Goal: Task Accomplishment & Management: Manage account settings

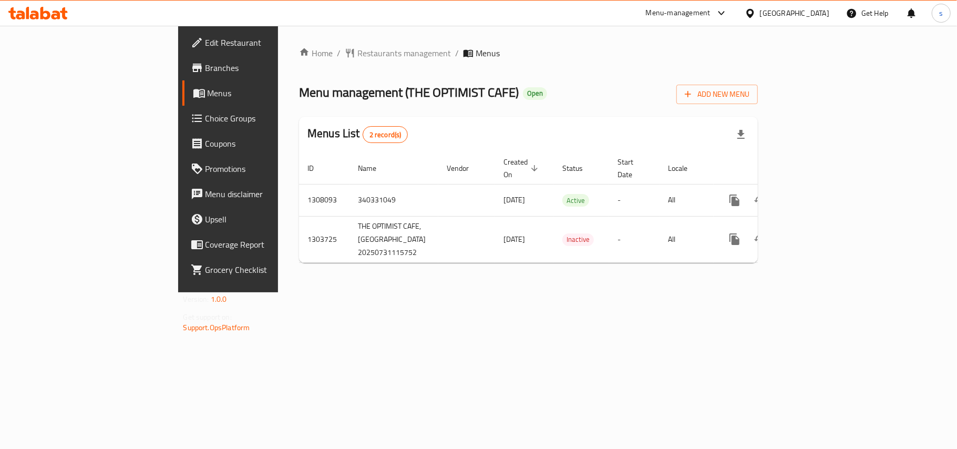
click at [776, 11] on div "[GEOGRAPHIC_DATA]" at bounding box center [794, 13] width 69 height 12
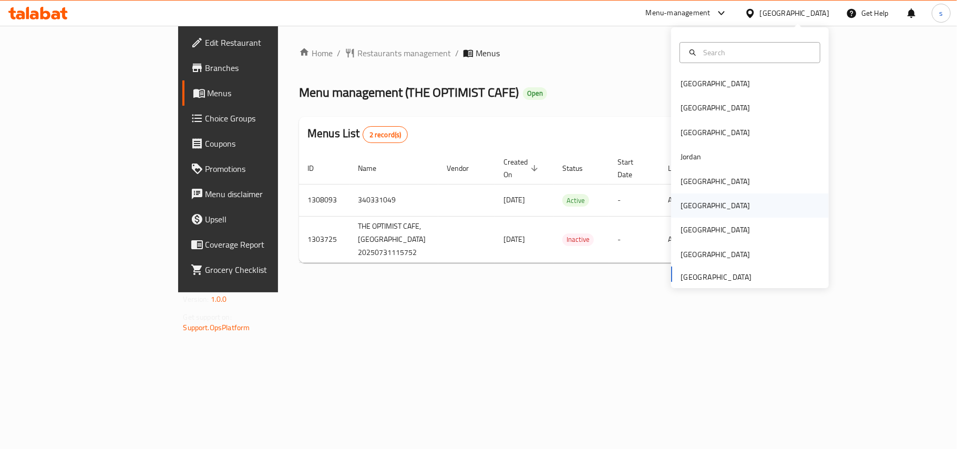
click at [688, 206] on div "[GEOGRAPHIC_DATA]" at bounding box center [715, 206] width 69 height 12
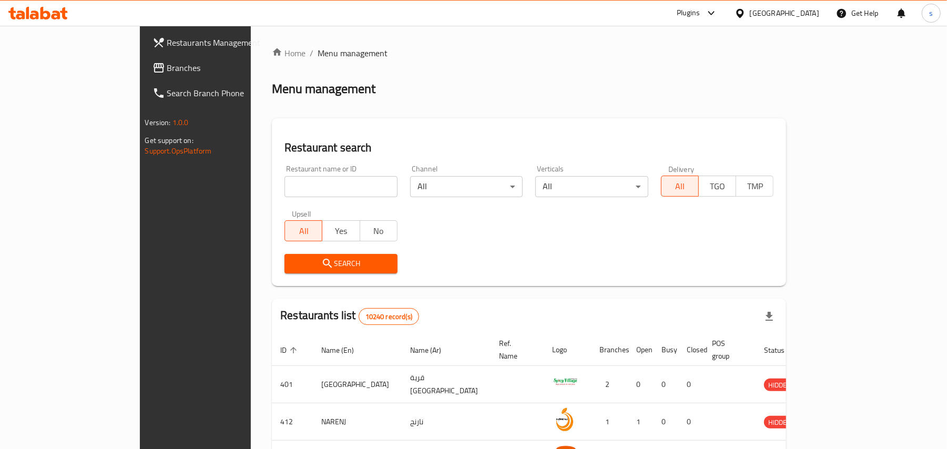
click at [167, 70] on span "Branches" at bounding box center [228, 68] width 122 height 13
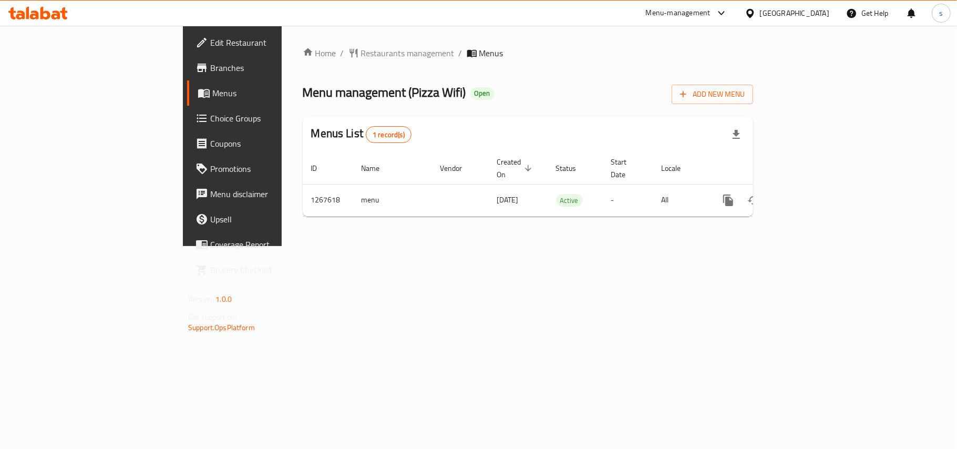
click at [756, 15] on icon at bounding box center [750, 13] width 11 height 11
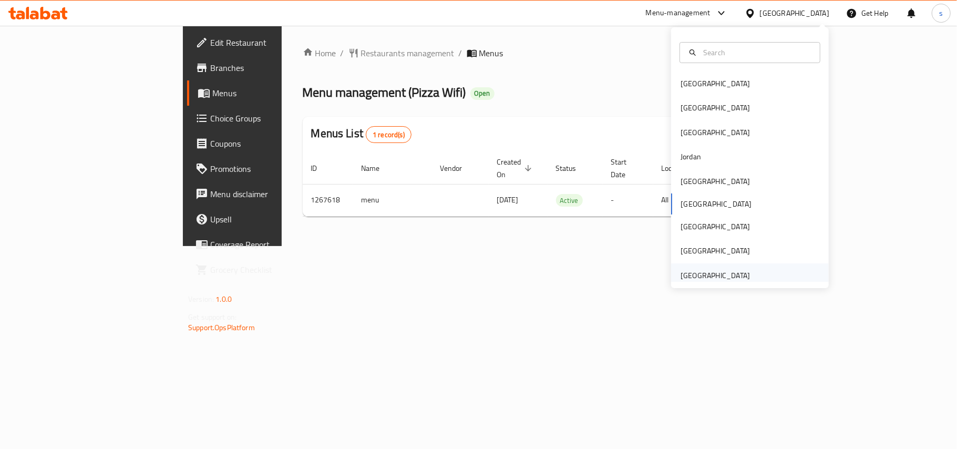
click at [701, 274] on div "[GEOGRAPHIC_DATA]" at bounding box center [715, 276] width 69 height 12
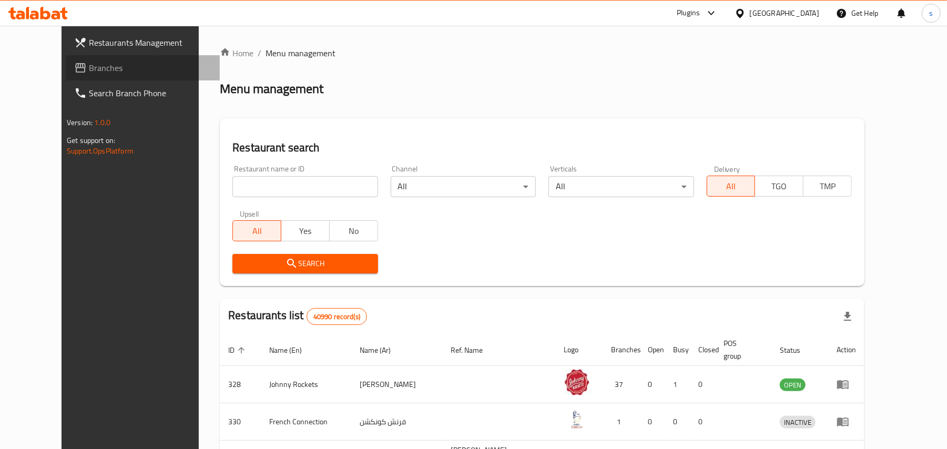
click at [89, 68] on span "Branches" at bounding box center [150, 68] width 122 height 13
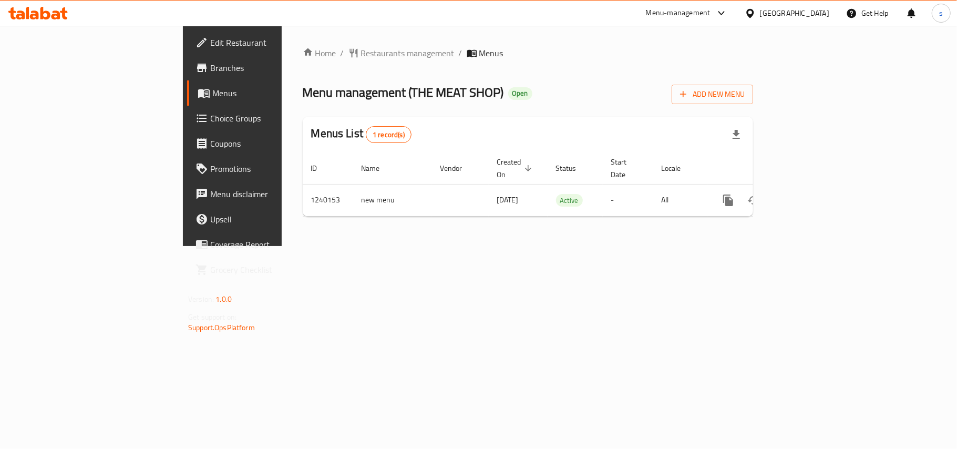
click at [787, 14] on div "[GEOGRAPHIC_DATA]" at bounding box center [794, 13] width 69 height 12
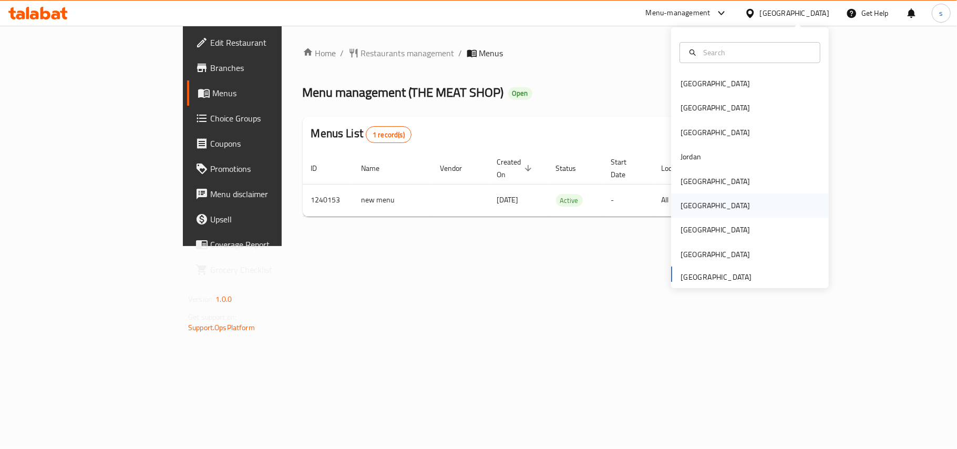
click at [684, 206] on div "[GEOGRAPHIC_DATA]" at bounding box center [715, 206] width 69 height 12
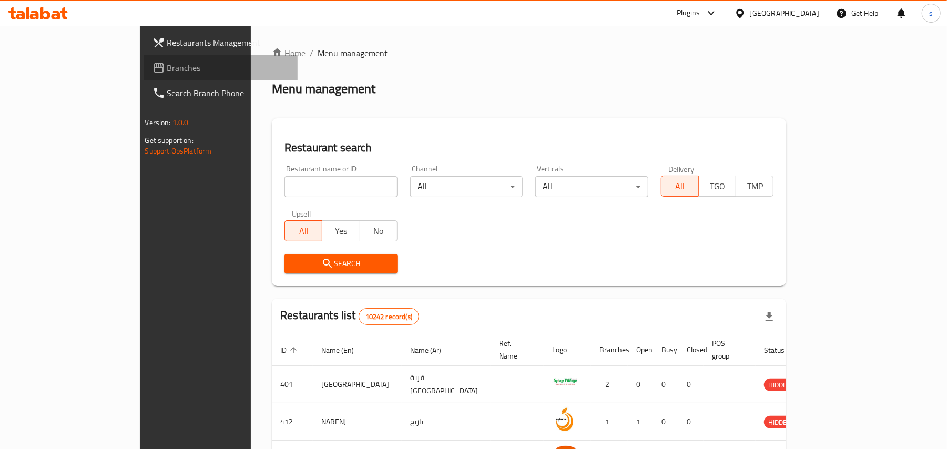
click at [167, 66] on span "Branches" at bounding box center [228, 68] width 122 height 13
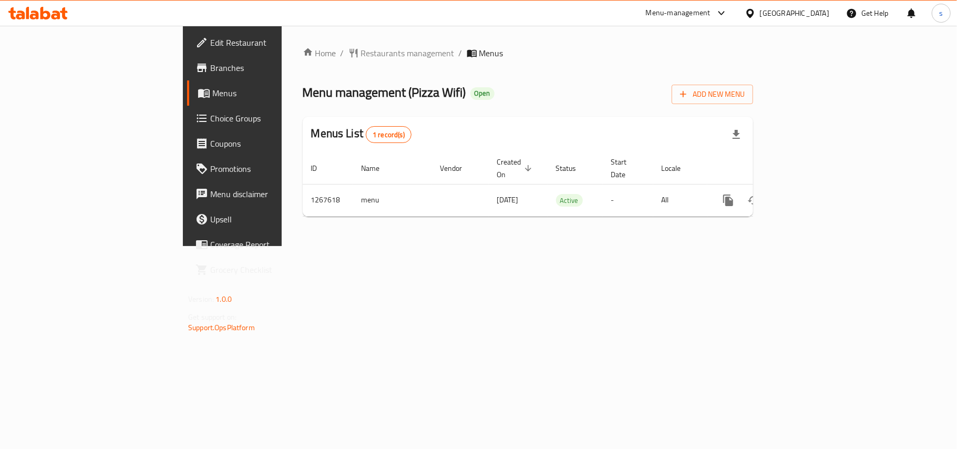
click at [821, 15] on div "[GEOGRAPHIC_DATA]" at bounding box center [794, 13] width 69 height 12
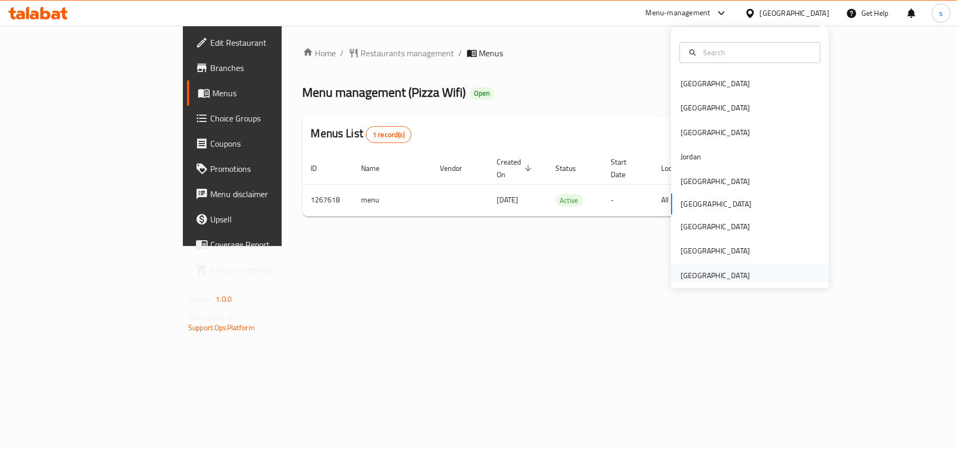
click at [693, 279] on div "[GEOGRAPHIC_DATA]" at bounding box center [715, 276] width 69 height 12
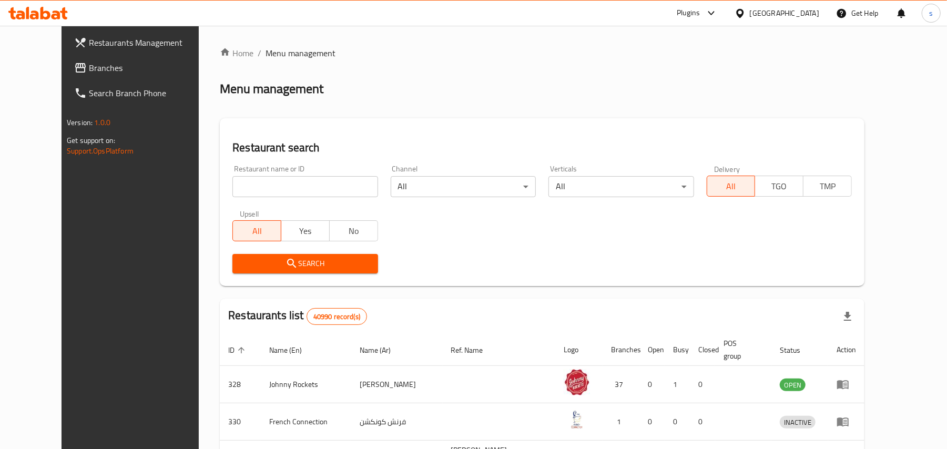
click at [89, 74] on span "Branches" at bounding box center [150, 68] width 122 height 13
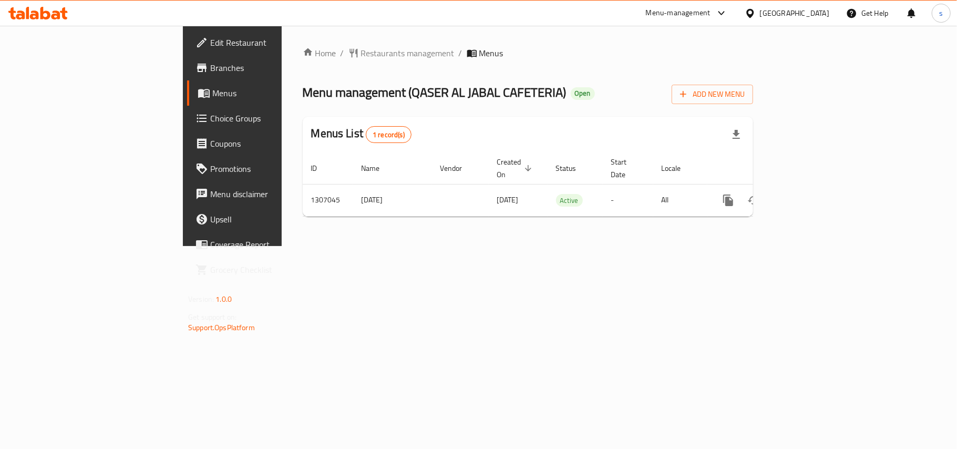
click at [776, 12] on div "[GEOGRAPHIC_DATA]" at bounding box center [794, 13] width 69 height 12
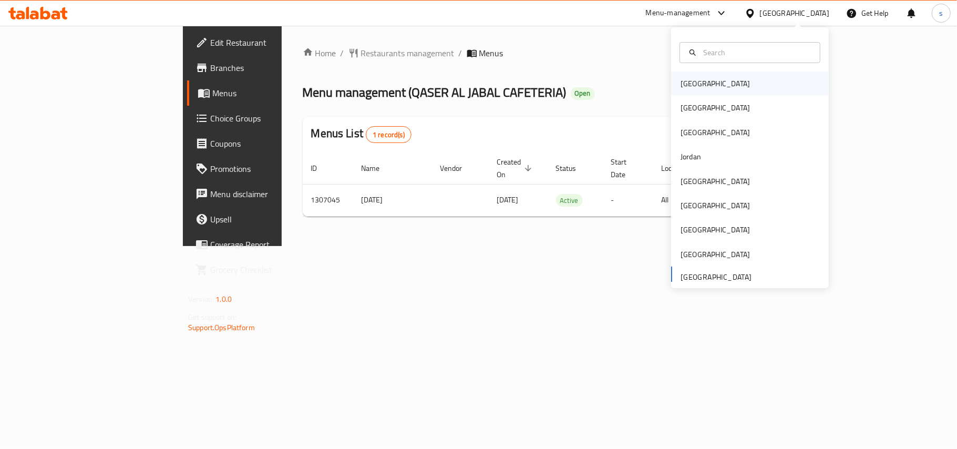
click at [682, 87] on div "[GEOGRAPHIC_DATA]" at bounding box center [715, 84] width 69 height 12
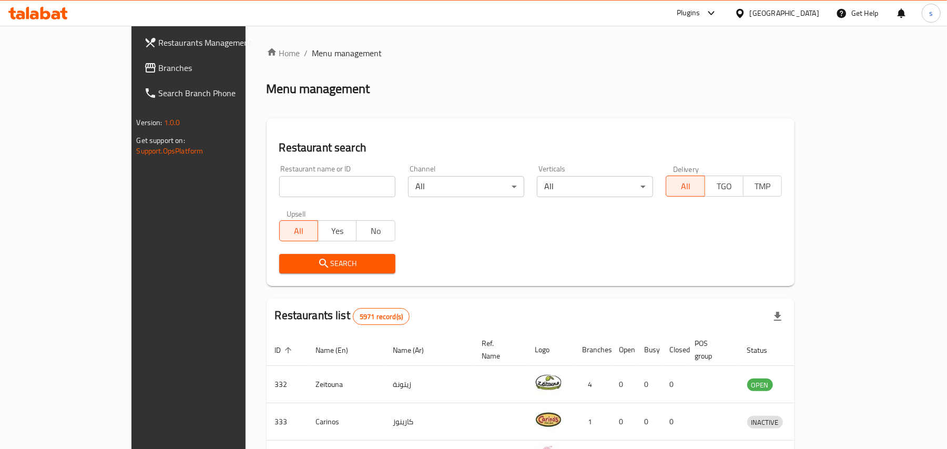
click at [798, 9] on div "[GEOGRAPHIC_DATA]" at bounding box center [784, 13] width 69 height 12
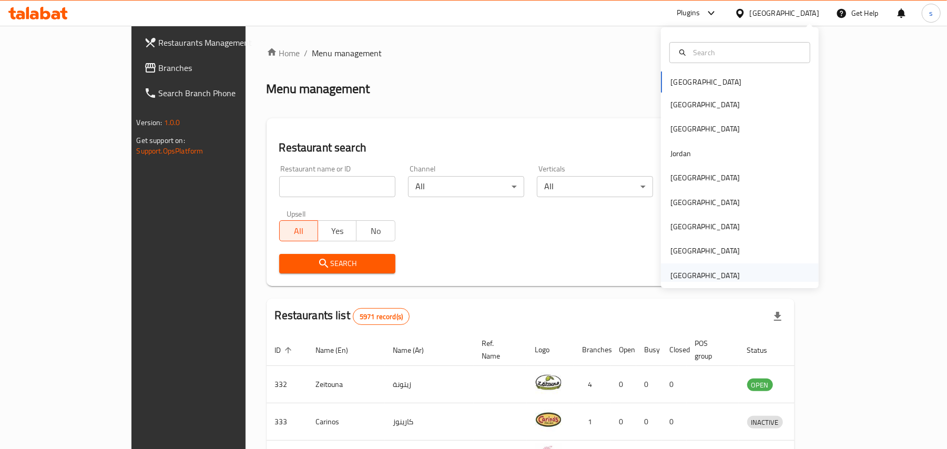
click at [701, 274] on div "[GEOGRAPHIC_DATA]" at bounding box center [704, 276] width 69 height 12
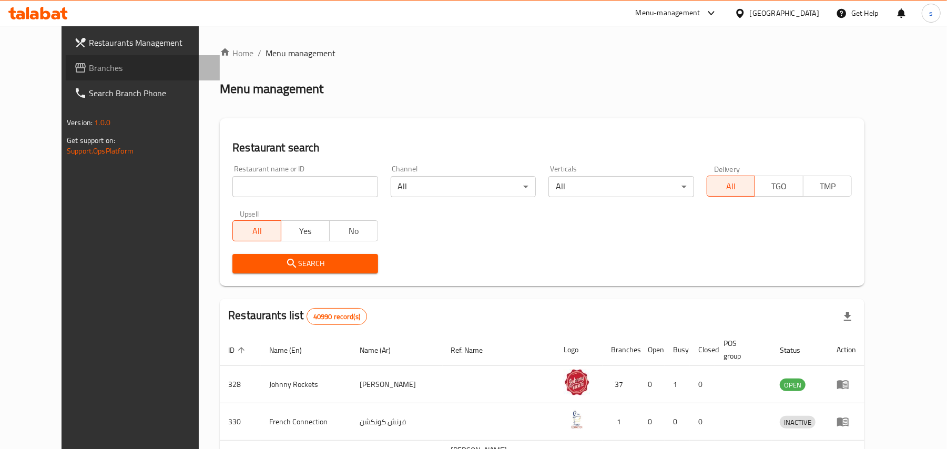
click at [89, 74] on span "Branches" at bounding box center [150, 68] width 122 height 13
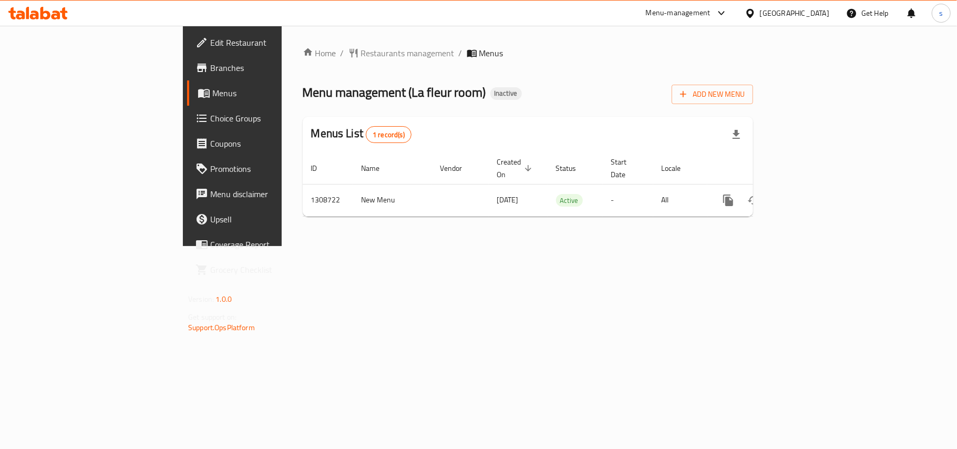
click at [814, 13] on div "[GEOGRAPHIC_DATA]" at bounding box center [794, 13] width 69 height 12
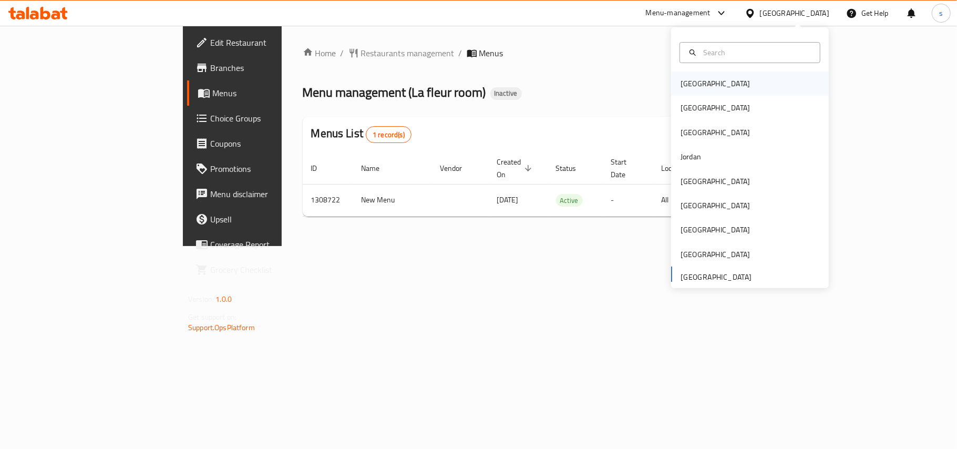
click at [689, 87] on div "[GEOGRAPHIC_DATA]" at bounding box center [715, 84] width 69 height 12
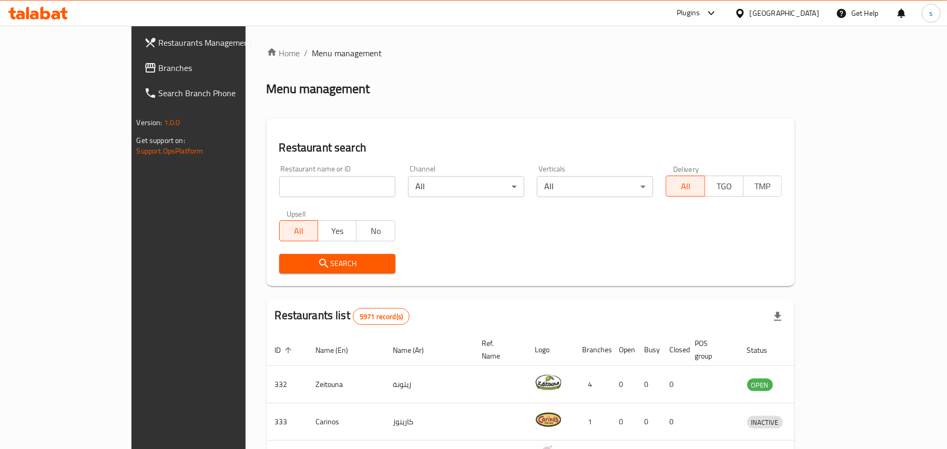
click at [810, 13] on div "[GEOGRAPHIC_DATA]" at bounding box center [784, 13] width 69 height 12
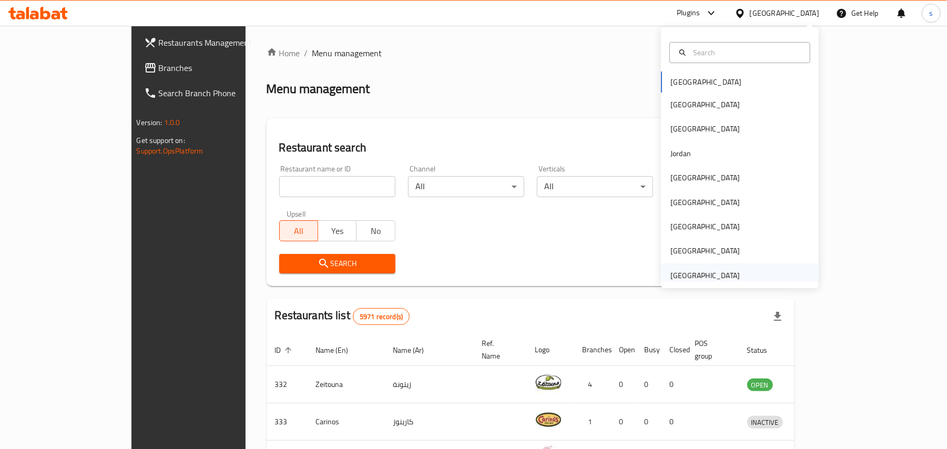
click at [694, 275] on div "[GEOGRAPHIC_DATA]" at bounding box center [704, 276] width 69 height 12
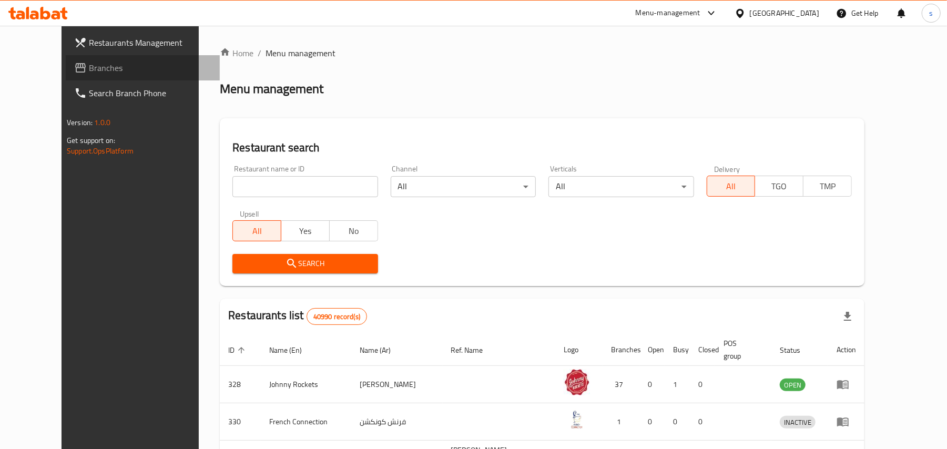
click at [89, 68] on span "Branches" at bounding box center [150, 68] width 122 height 13
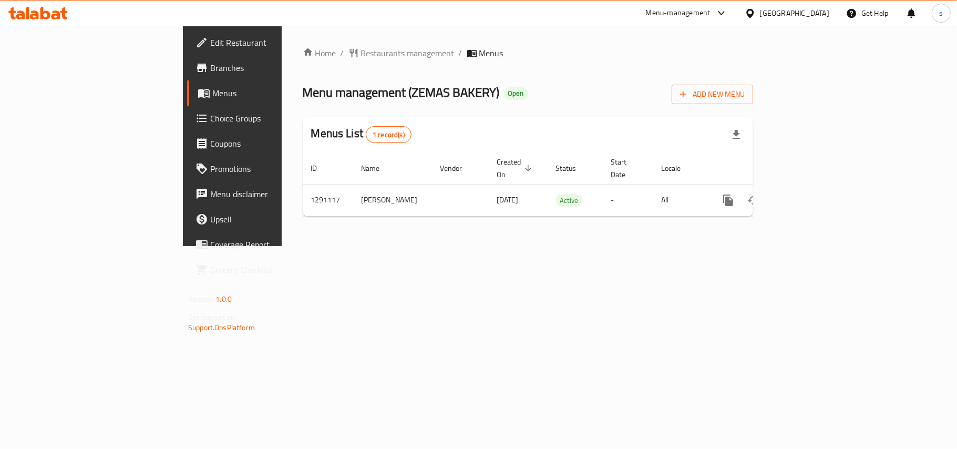
click at [793, 11] on div "[GEOGRAPHIC_DATA]" at bounding box center [794, 13] width 69 height 12
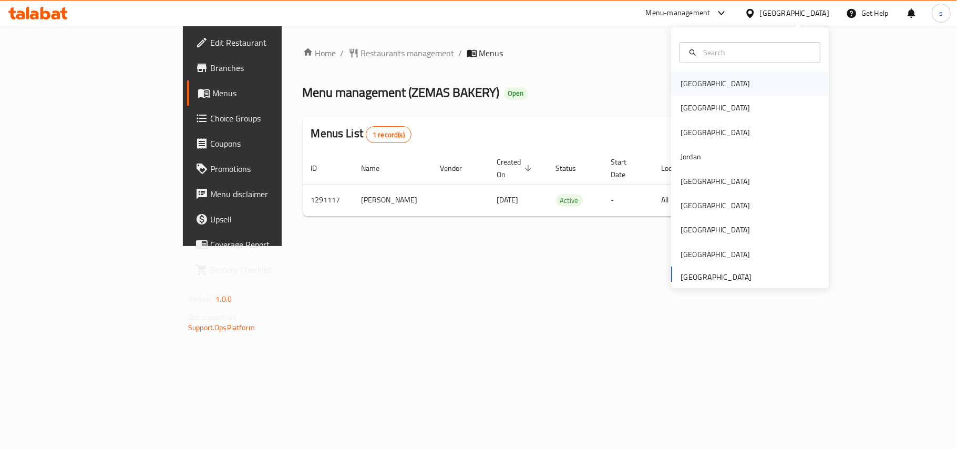
click at [685, 84] on div "[GEOGRAPHIC_DATA]" at bounding box center [715, 84] width 69 height 12
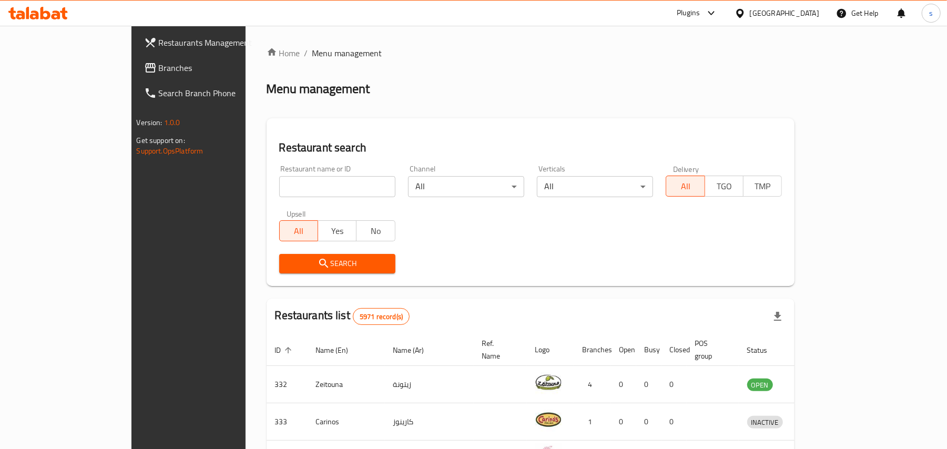
click at [806, 11] on div "[GEOGRAPHIC_DATA]" at bounding box center [784, 13] width 69 height 12
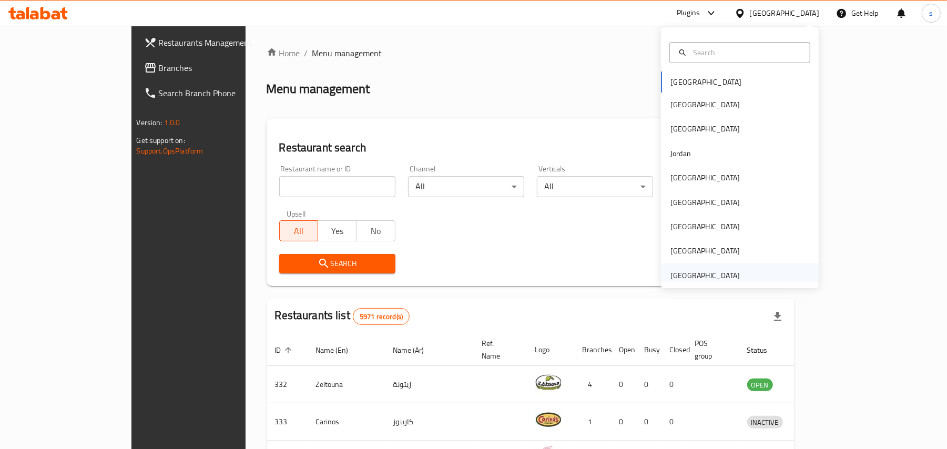
click at [697, 278] on div "[GEOGRAPHIC_DATA]" at bounding box center [704, 276] width 69 height 12
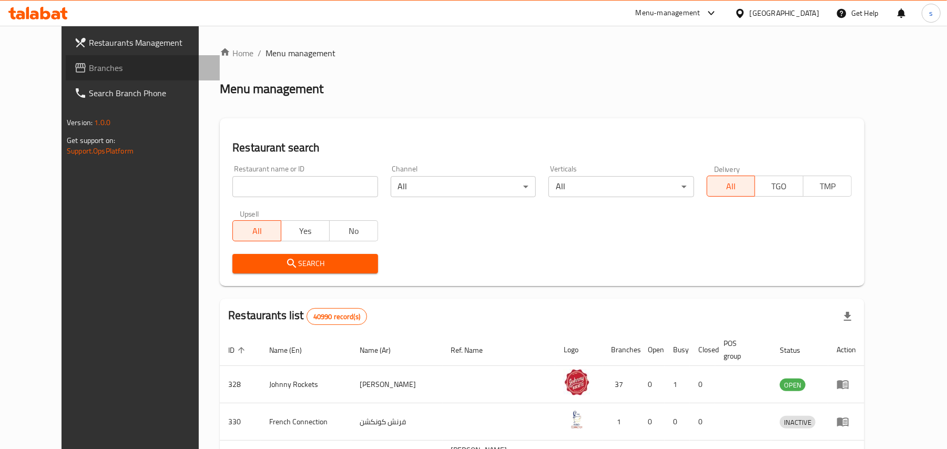
click at [89, 69] on span "Branches" at bounding box center [150, 68] width 122 height 13
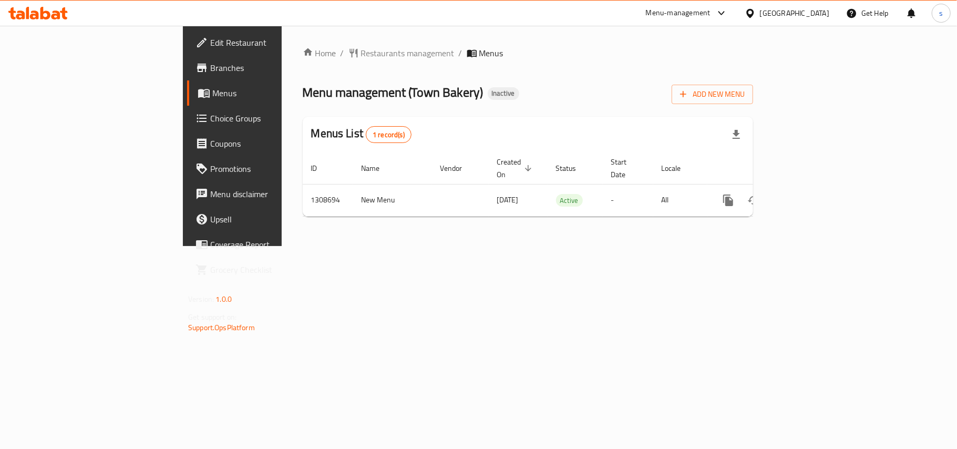
click at [783, 11] on div "[GEOGRAPHIC_DATA]" at bounding box center [794, 13] width 69 height 12
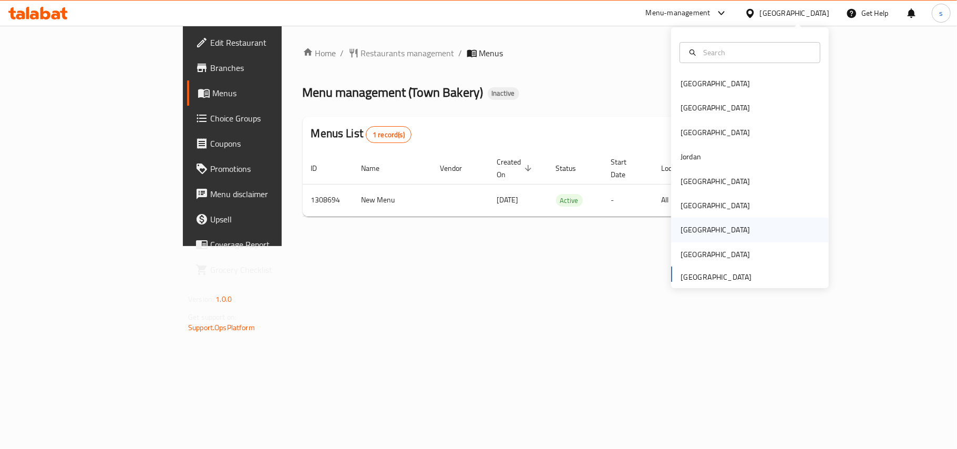
click at [681, 234] on div "[GEOGRAPHIC_DATA]" at bounding box center [715, 230] width 69 height 12
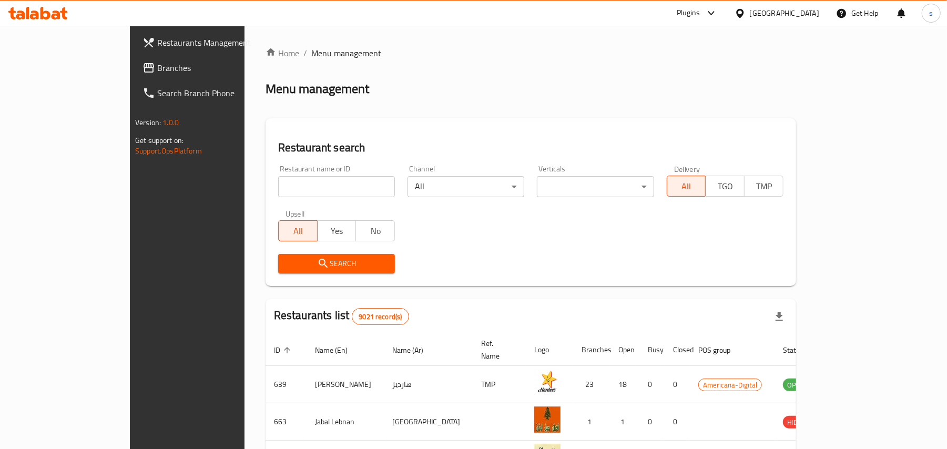
click at [157, 65] on span "Branches" at bounding box center [218, 68] width 122 height 13
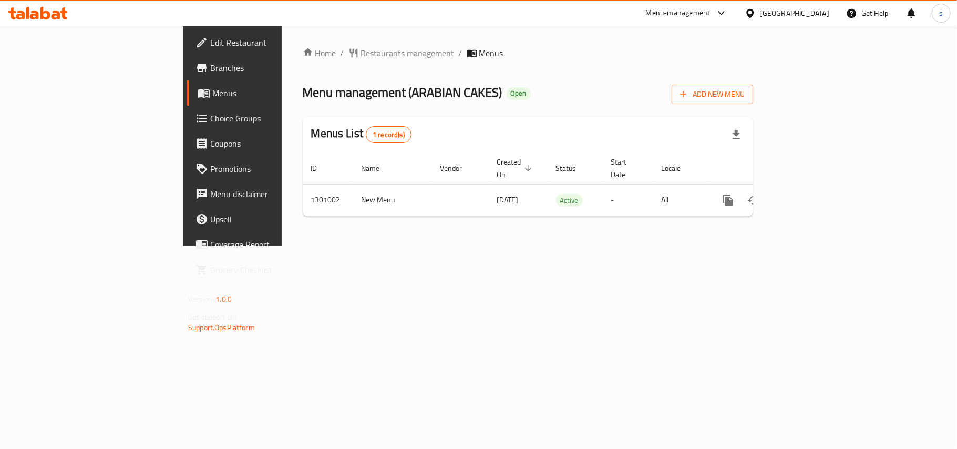
click at [821, 13] on div "[GEOGRAPHIC_DATA]" at bounding box center [794, 13] width 69 height 12
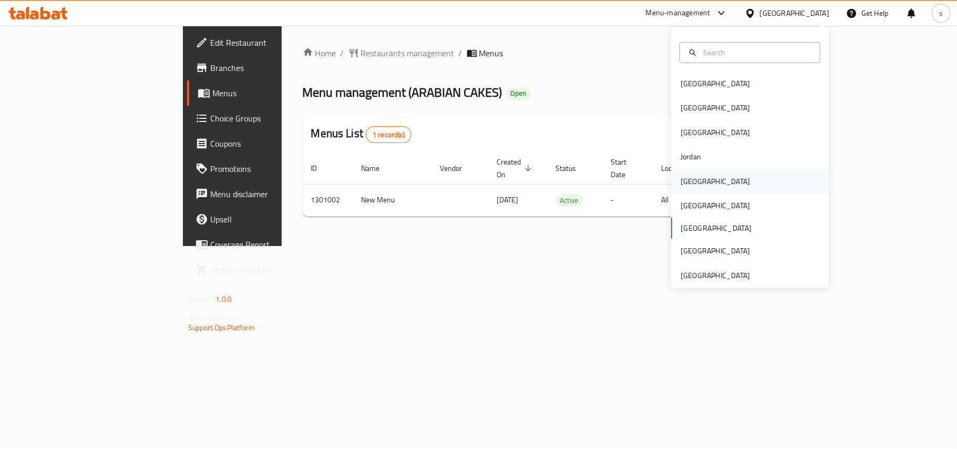
click at [692, 184] on div "[GEOGRAPHIC_DATA]" at bounding box center [715, 182] width 69 height 12
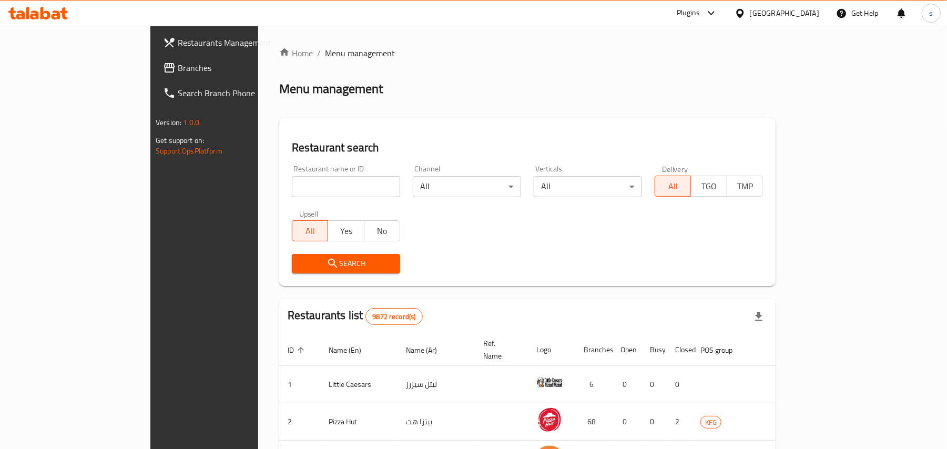
click at [178, 66] on span "Branches" at bounding box center [239, 68] width 122 height 13
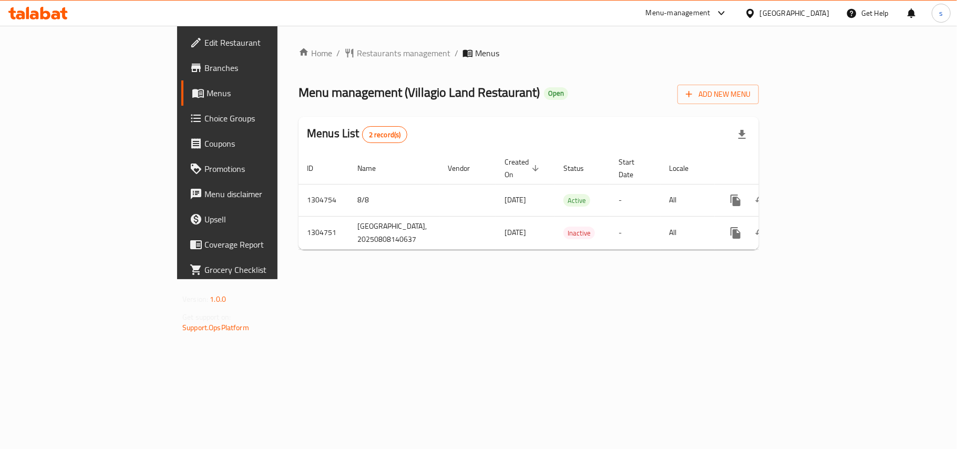
click at [824, 8] on div "[GEOGRAPHIC_DATA]" at bounding box center [794, 13] width 69 height 12
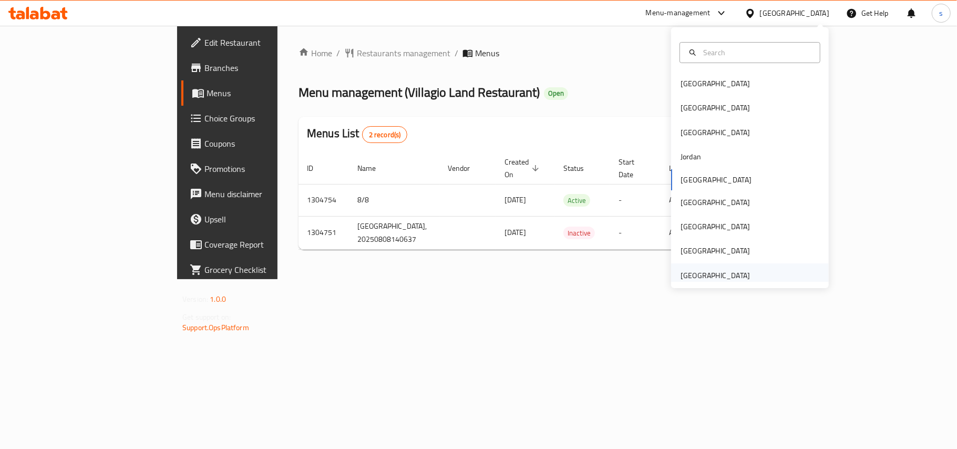
click at [700, 273] on div "[GEOGRAPHIC_DATA]" at bounding box center [715, 276] width 69 height 12
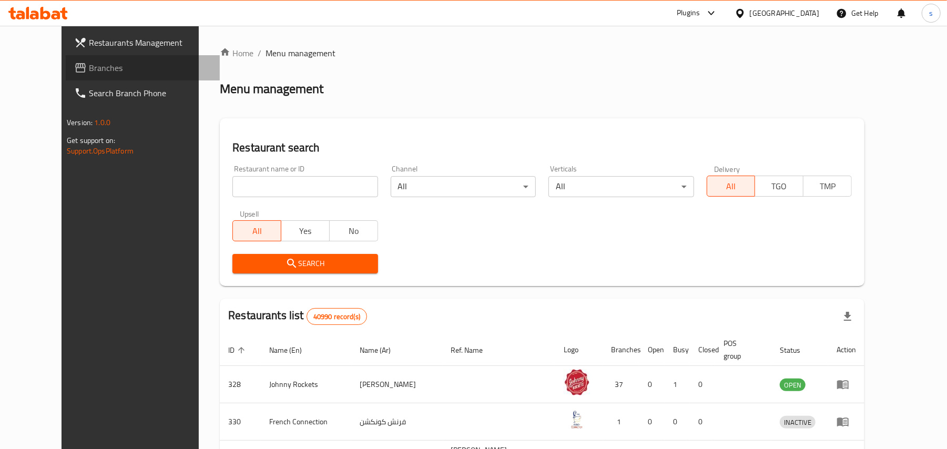
click at [89, 62] on span "Branches" at bounding box center [150, 68] width 122 height 13
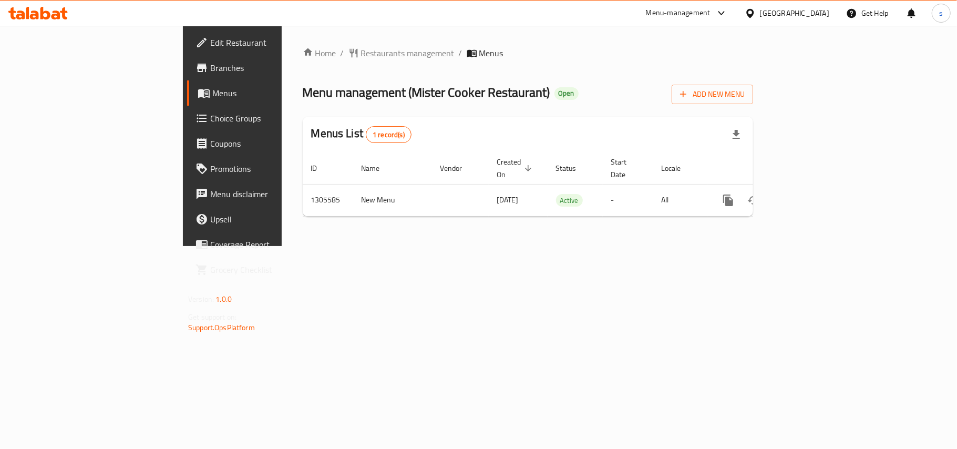
click at [761, 7] on div "[GEOGRAPHIC_DATA]" at bounding box center [794, 13] width 69 height 12
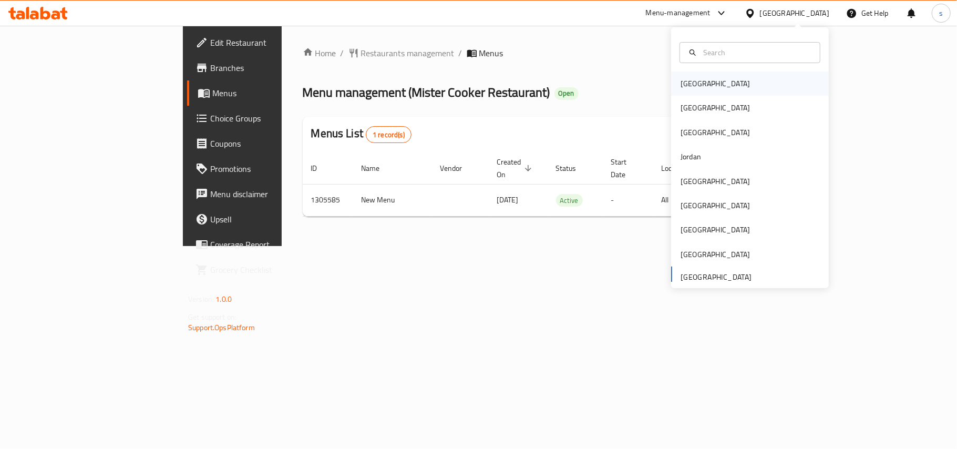
click at [686, 86] on div "[GEOGRAPHIC_DATA]" at bounding box center [715, 84] width 69 height 12
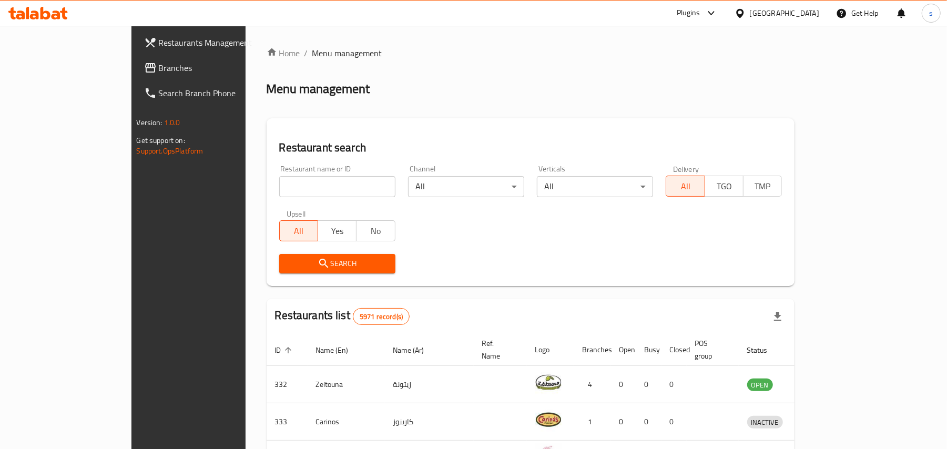
click at [807, 12] on div "[GEOGRAPHIC_DATA]" at bounding box center [784, 13] width 69 height 12
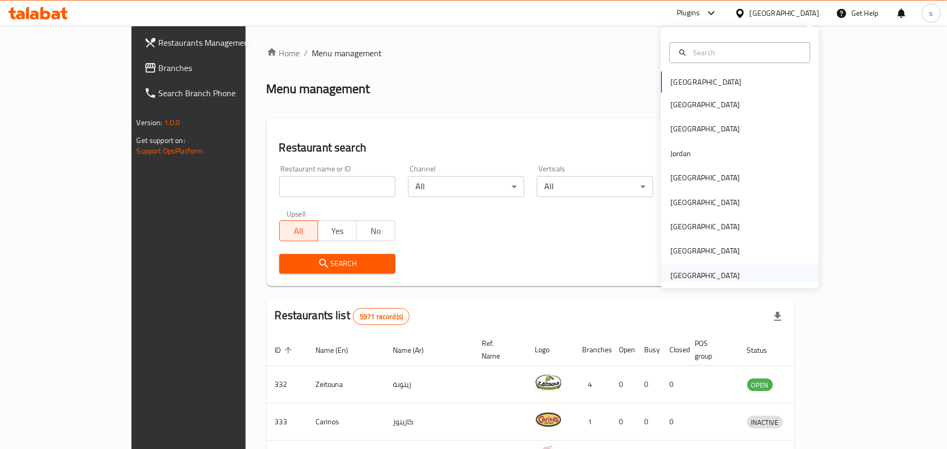
click at [703, 274] on div "[GEOGRAPHIC_DATA]" at bounding box center [704, 276] width 69 height 12
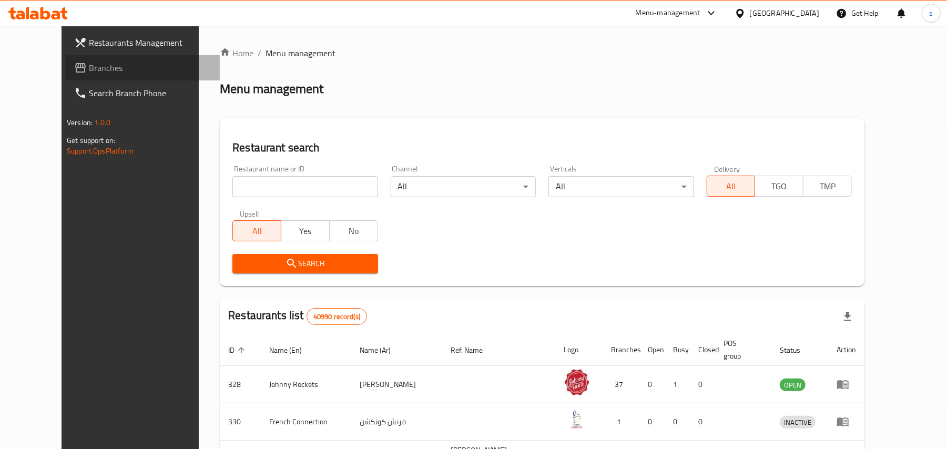
click at [89, 69] on span "Branches" at bounding box center [150, 68] width 122 height 13
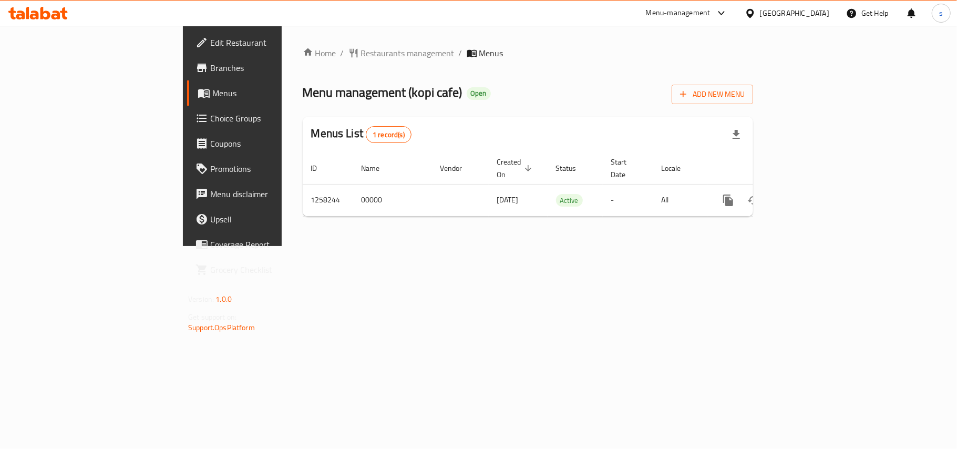
click at [802, 9] on div "[GEOGRAPHIC_DATA]" at bounding box center [794, 13] width 69 height 12
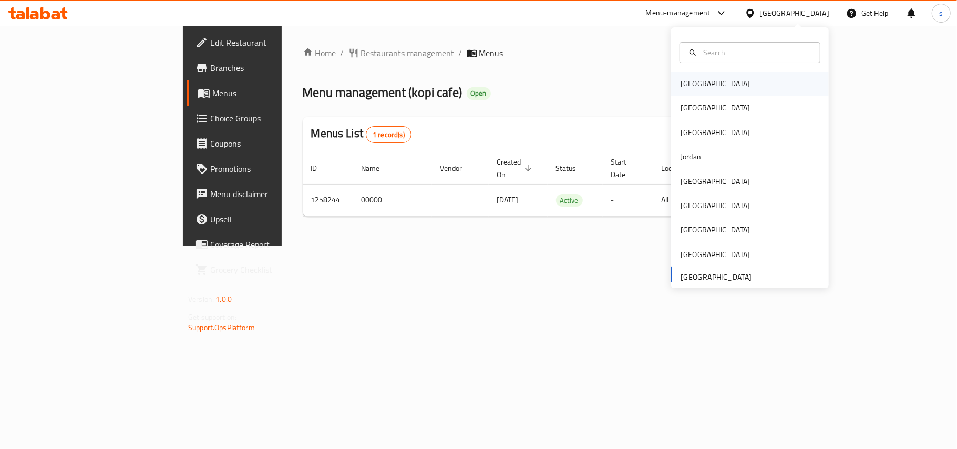
click at [697, 82] on div "[GEOGRAPHIC_DATA]" at bounding box center [715, 83] width 86 height 24
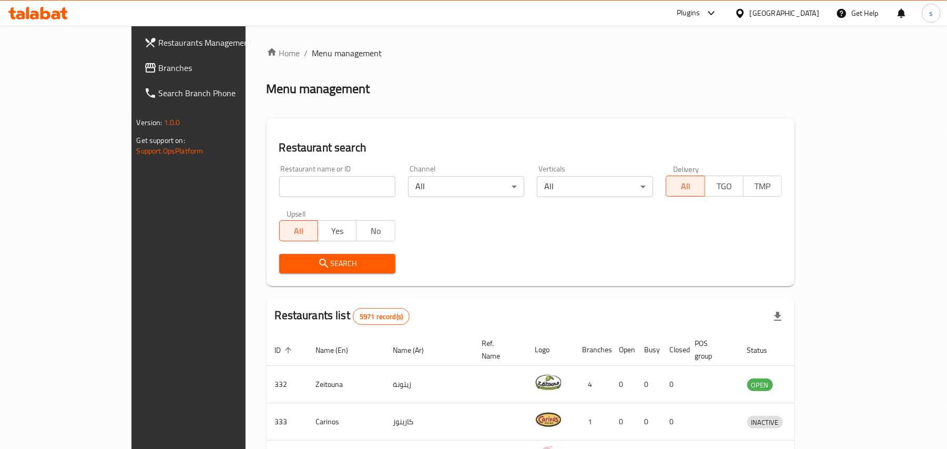
click at [807, 11] on div "[GEOGRAPHIC_DATA]" at bounding box center [784, 13] width 69 height 12
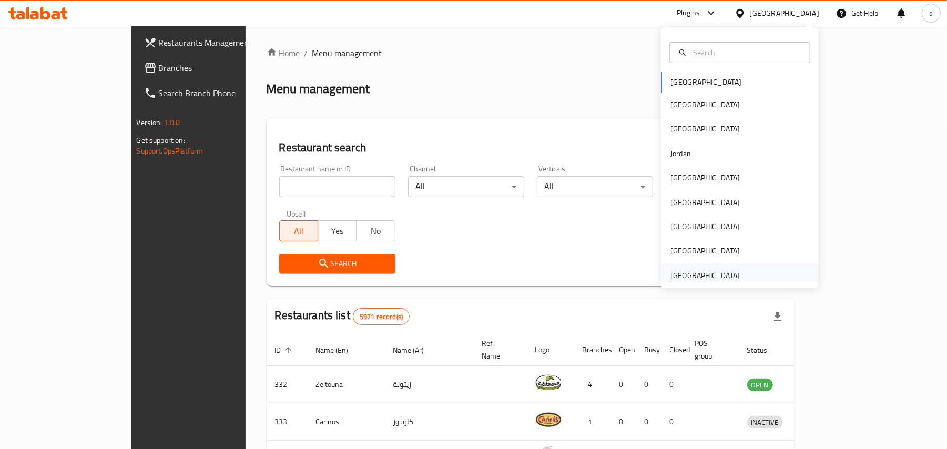
click at [696, 277] on div "[GEOGRAPHIC_DATA]" at bounding box center [704, 276] width 69 height 12
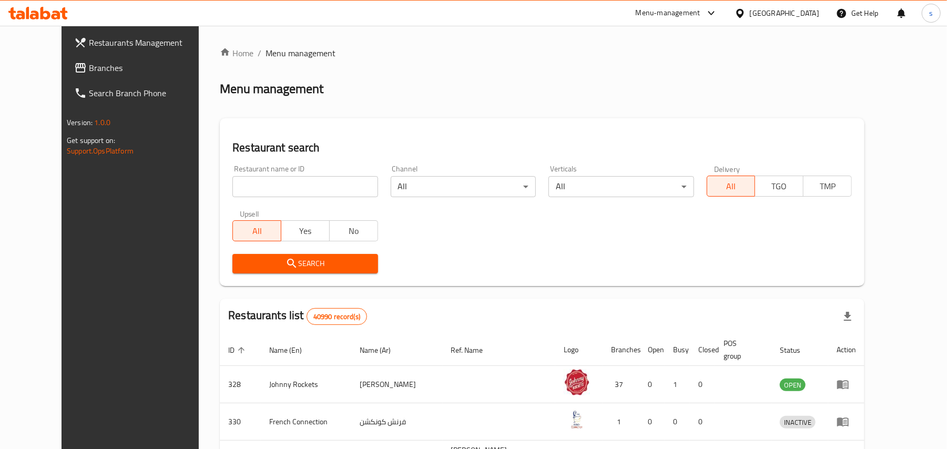
click at [89, 62] on span "Branches" at bounding box center [150, 68] width 122 height 13
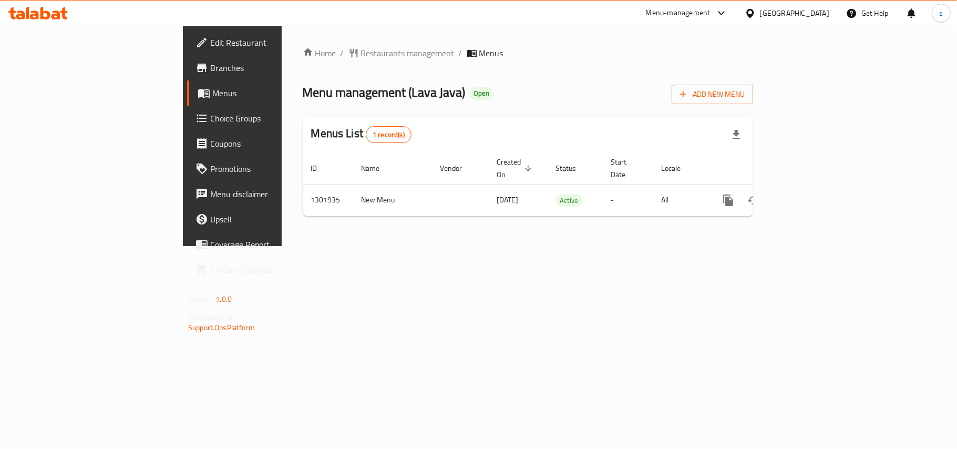
click at [781, 11] on div "[GEOGRAPHIC_DATA]" at bounding box center [794, 13] width 69 height 12
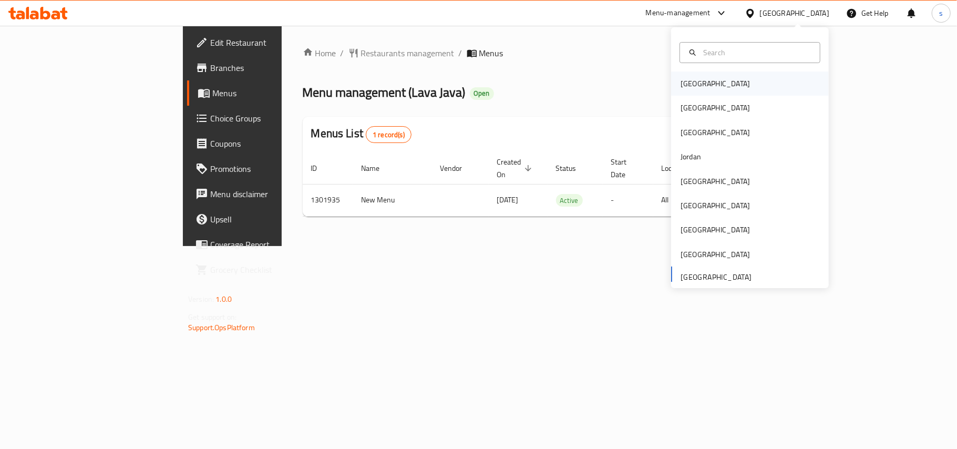
click at [686, 80] on div "[GEOGRAPHIC_DATA]" at bounding box center [715, 84] width 69 height 12
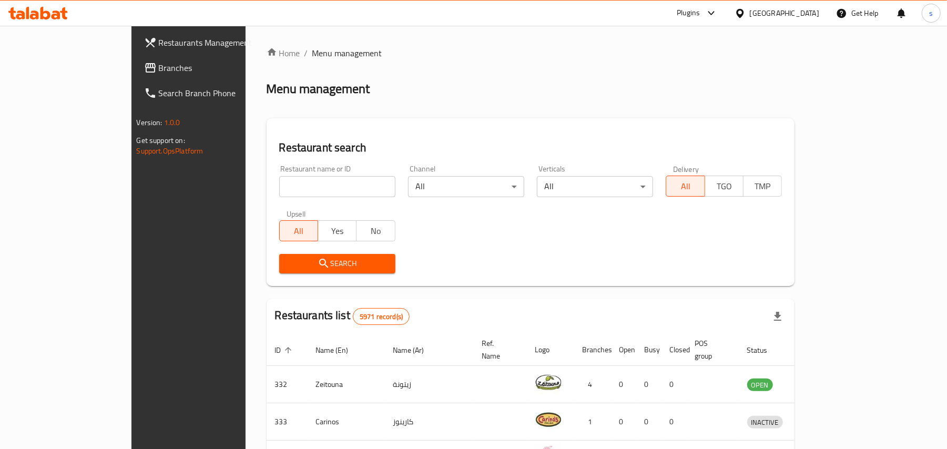
click at [806, 19] on div "[GEOGRAPHIC_DATA]" at bounding box center [776, 13] width 101 height 25
click at [811, 13] on div "[GEOGRAPHIC_DATA]" at bounding box center [784, 13] width 69 height 12
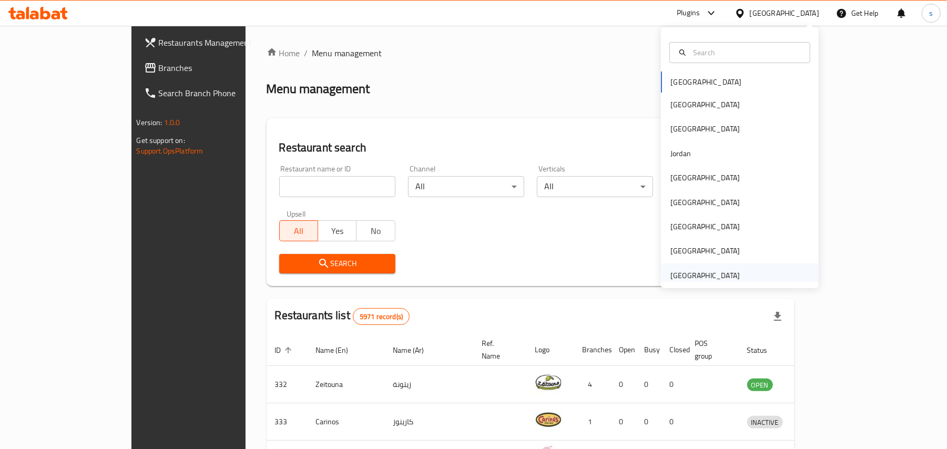
click at [715, 275] on div "[GEOGRAPHIC_DATA]" at bounding box center [704, 276] width 69 height 12
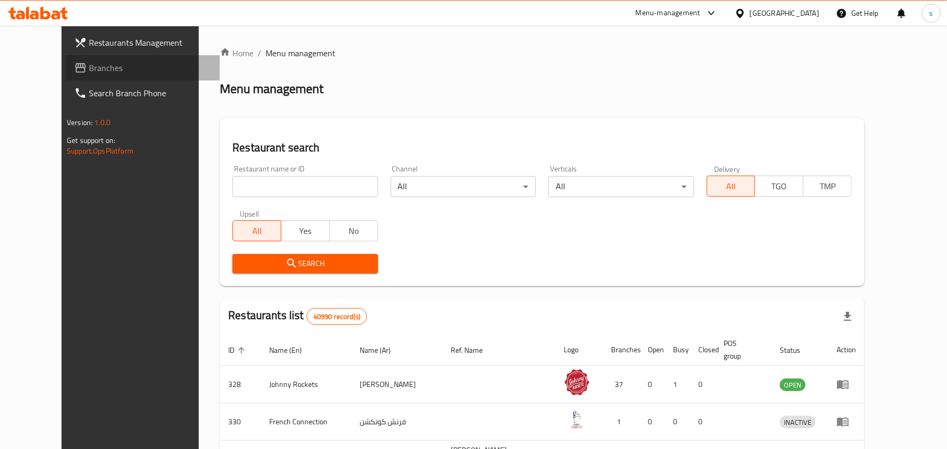
click at [89, 69] on span "Branches" at bounding box center [150, 68] width 122 height 13
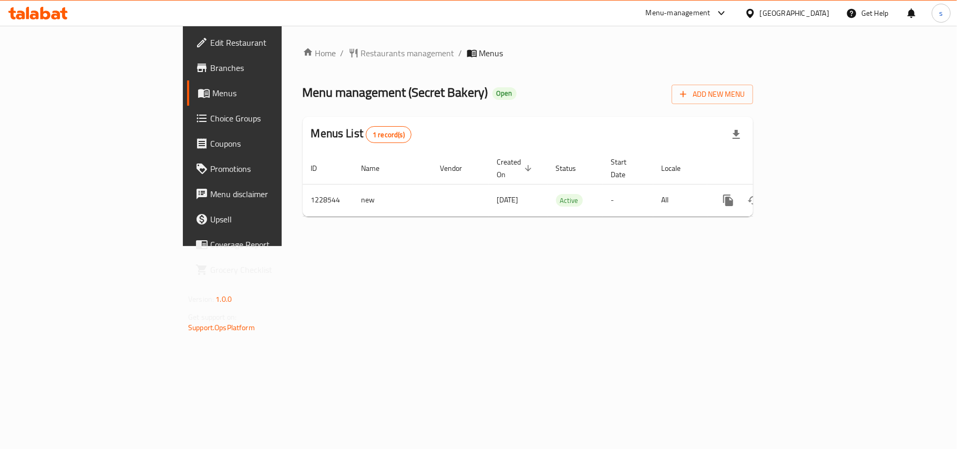
click at [779, 13] on div "[GEOGRAPHIC_DATA]" at bounding box center [794, 13] width 69 height 12
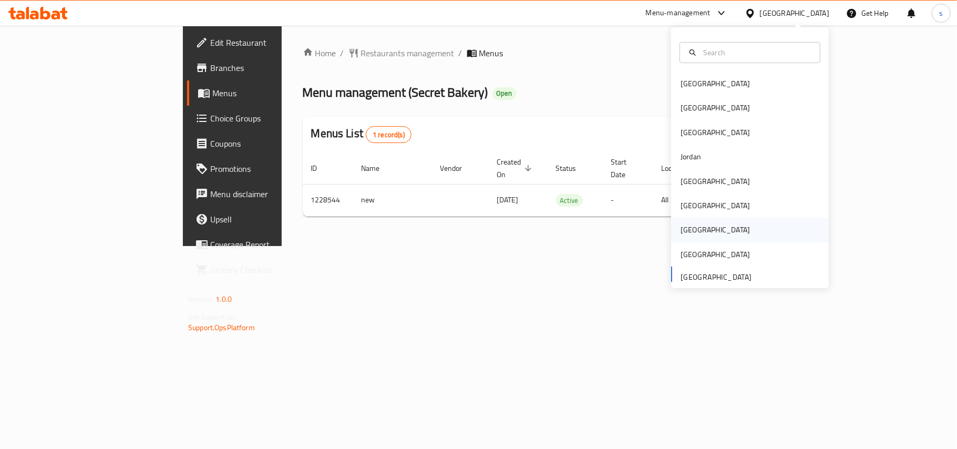
click at [681, 232] on div "[GEOGRAPHIC_DATA]" at bounding box center [715, 230] width 69 height 12
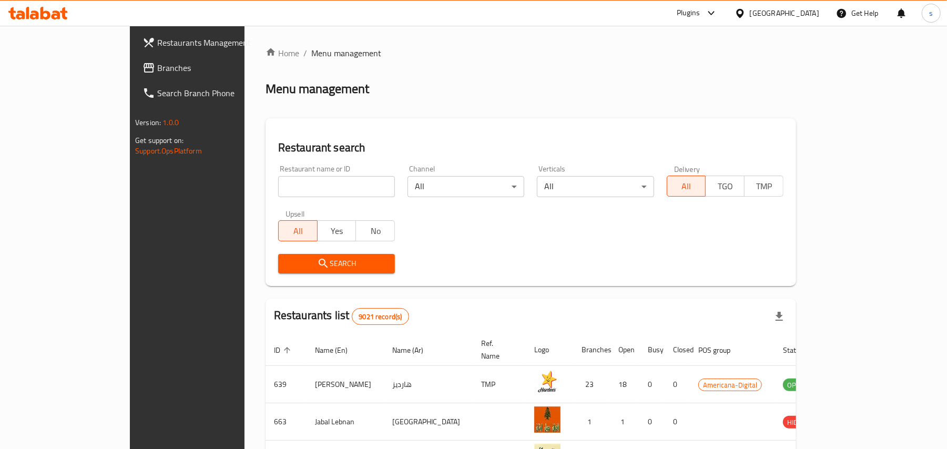
click at [157, 68] on span "Branches" at bounding box center [218, 68] width 122 height 13
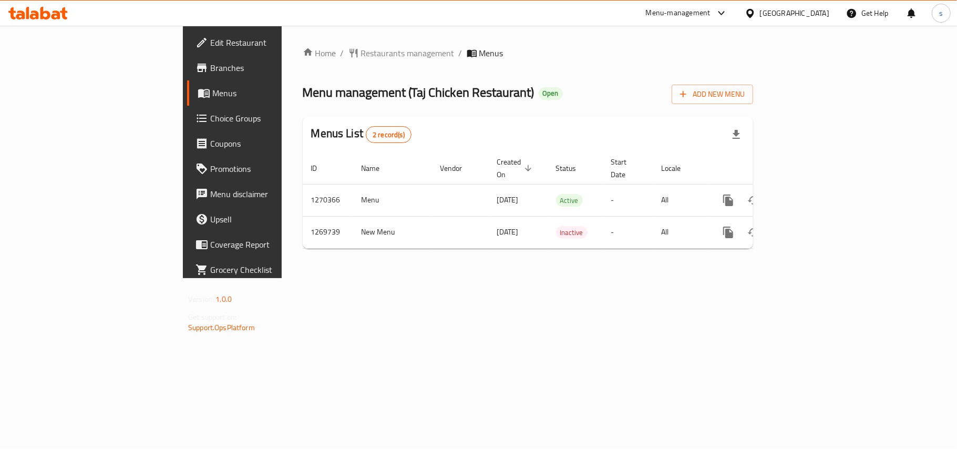
click at [816, 14] on div "[GEOGRAPHIC_DATA]" at bounding box center [794, 13] width 69 height 12
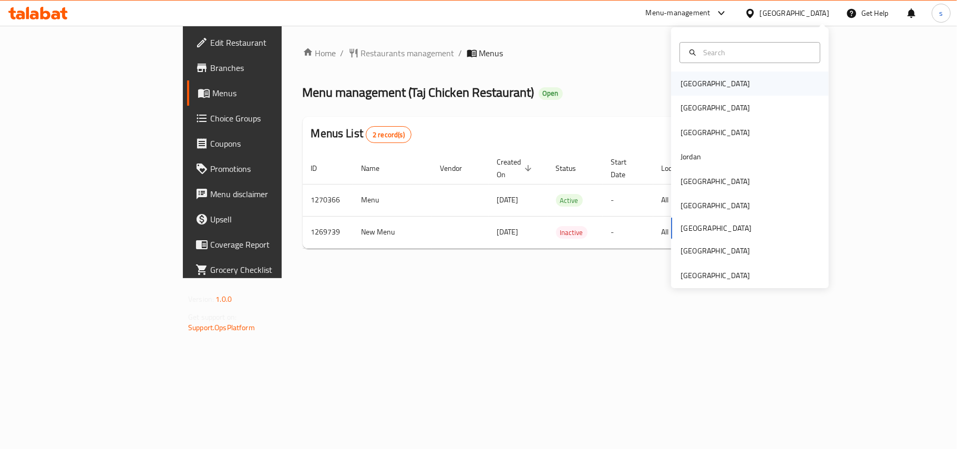
click at [681, 85] on div "[GEOGRAPHIC_DATA]" at bounding box center [715, 84] width 69 height 12
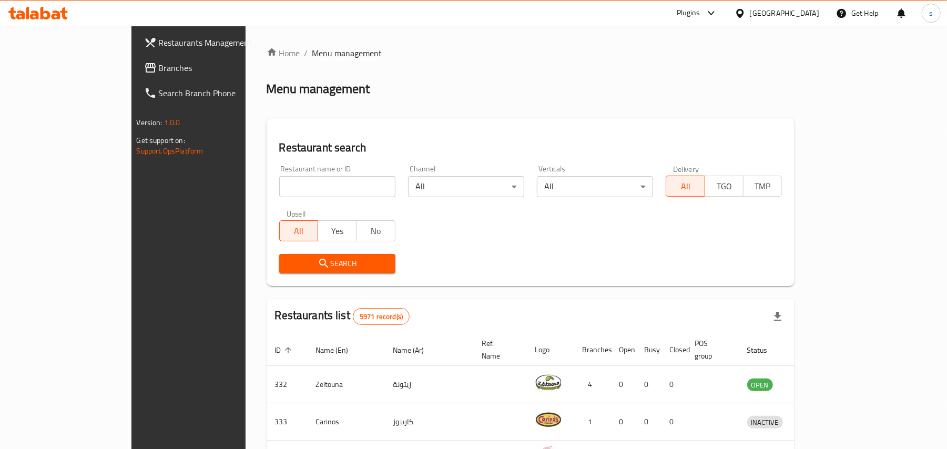
click at [802, 11] on div "[GEOGRAPHIC_DATA]" at bounding box center [784, 13] width 69 height 12
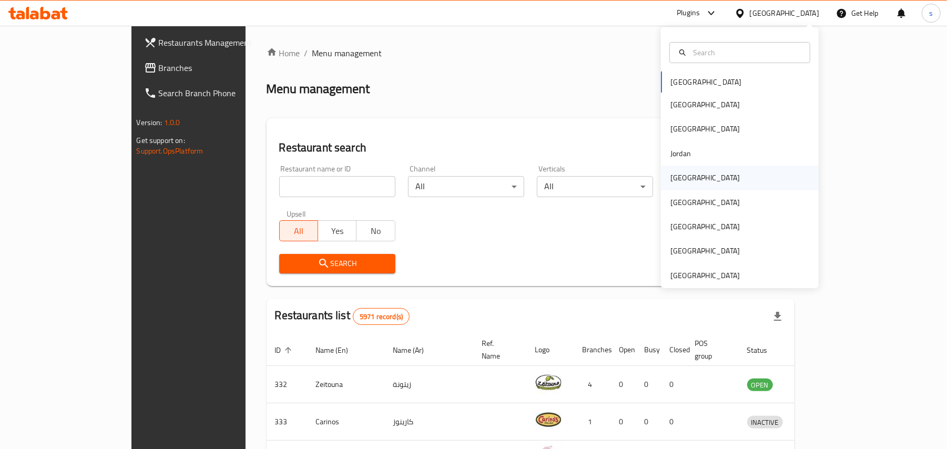
click at [675, 178] on div "[GEOGRAPHIC_DATA]" at bounding box center [704, 178] width 69 height 12
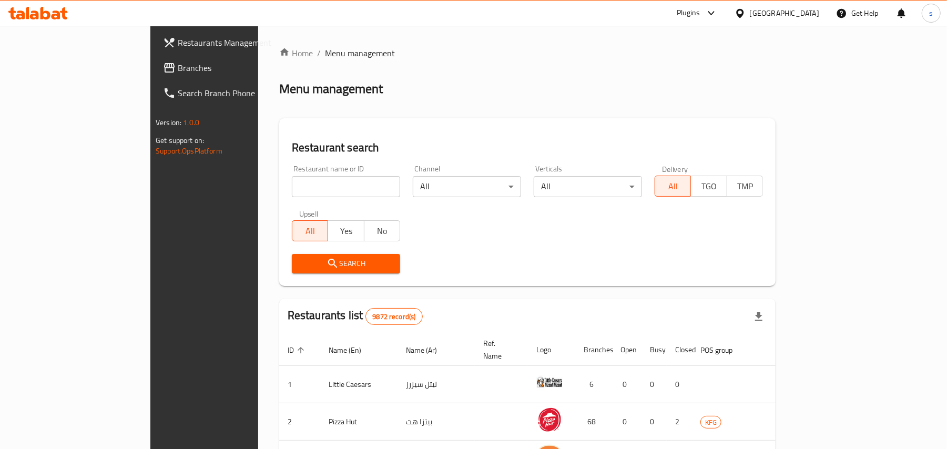
click at [802, 13] on div "[GEOGRAPHIC_DATA]" at bounding box center [784, 13] width 69 height 12
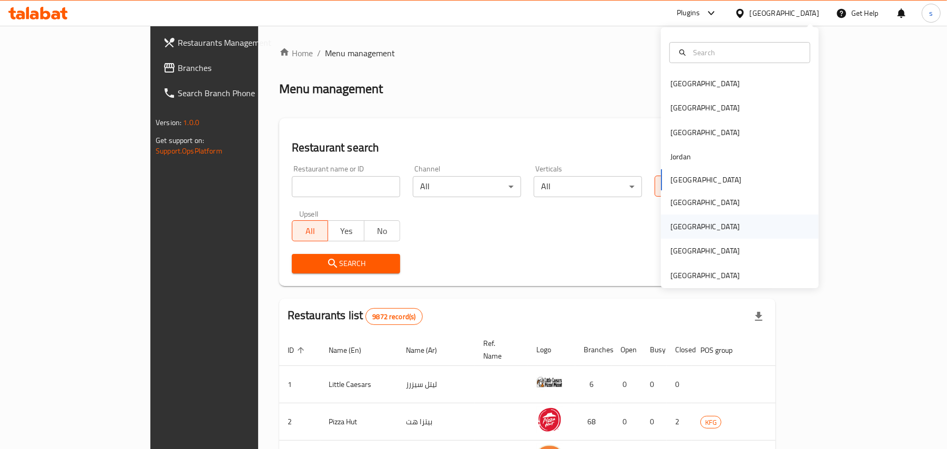
click at [672, 230] on div "[GEOGRAPHIC_DATA]" at bounding box center [704, 227] width 69 height 12
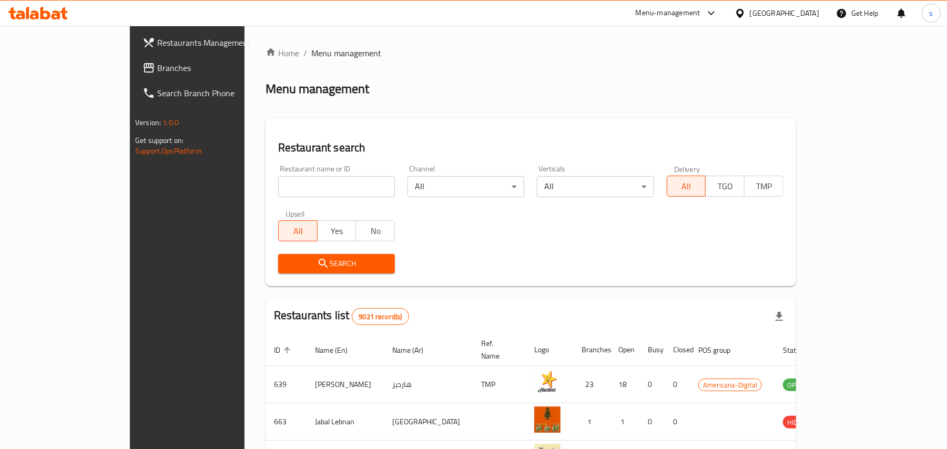
click at [157, 65] on span "Branches" at bounding box center [218, 68] width 122 height 13
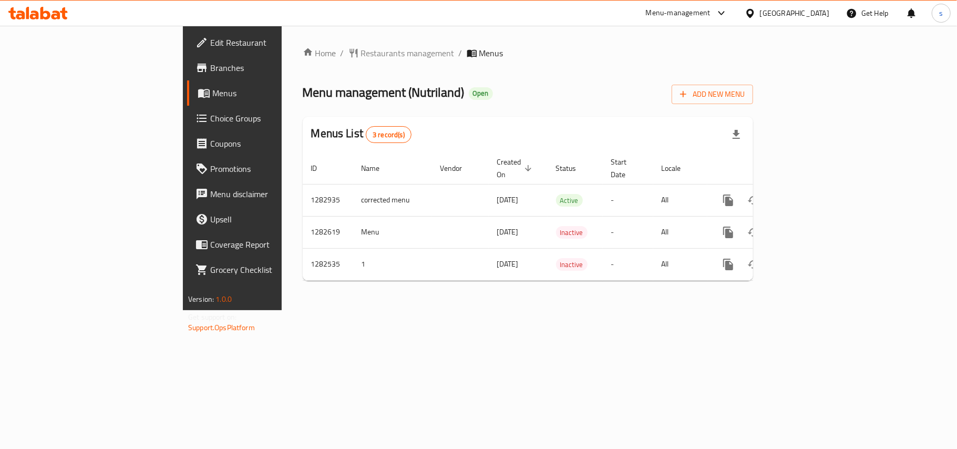
click at [825, 9] on div "[GEOGRAPHIC_DATA]" at bounding box center [794, 13] width 69 height 12
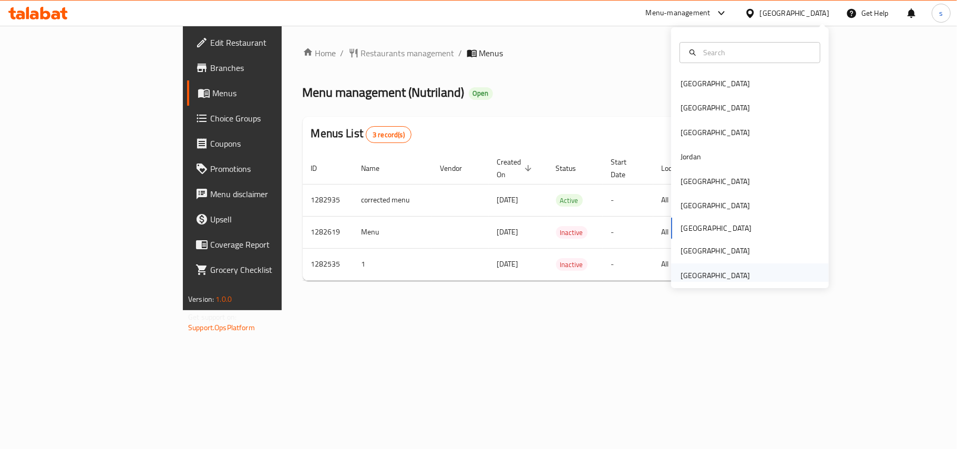
click at [702, 279] on div "[GEOGRAPHIC_DATA]" at bounding box center [715, 276] width 69 height 12
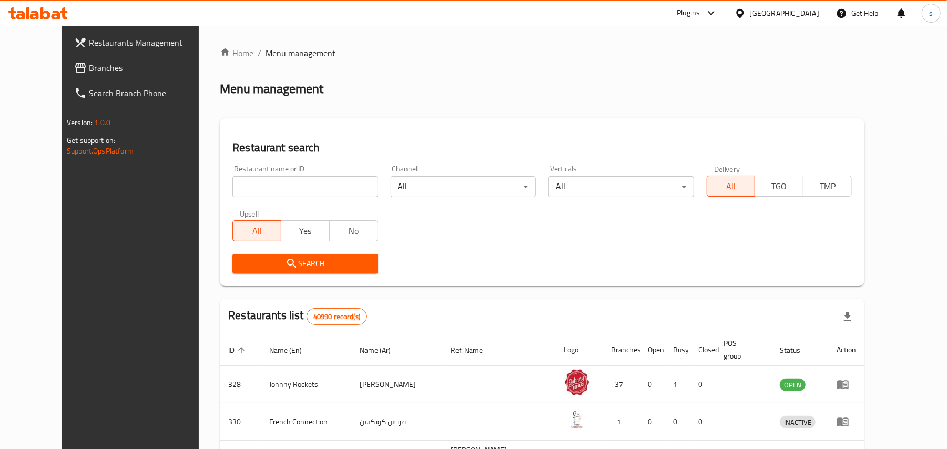
click at [89, 66] on span "Branches" at bounding box center [150, 68] width 122 height 13
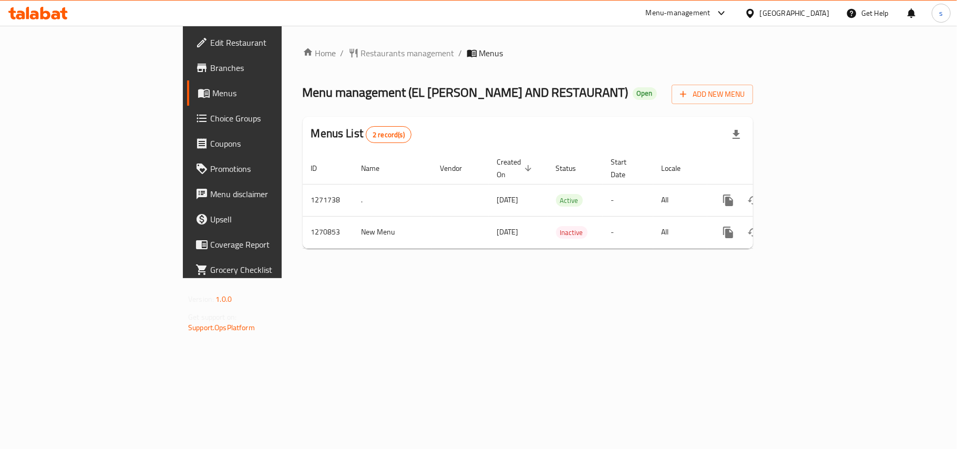
click at [793, 14] on div "[GEOGRAPHIC_DATA]" at bounding box center [794, 13] width 69 height 12
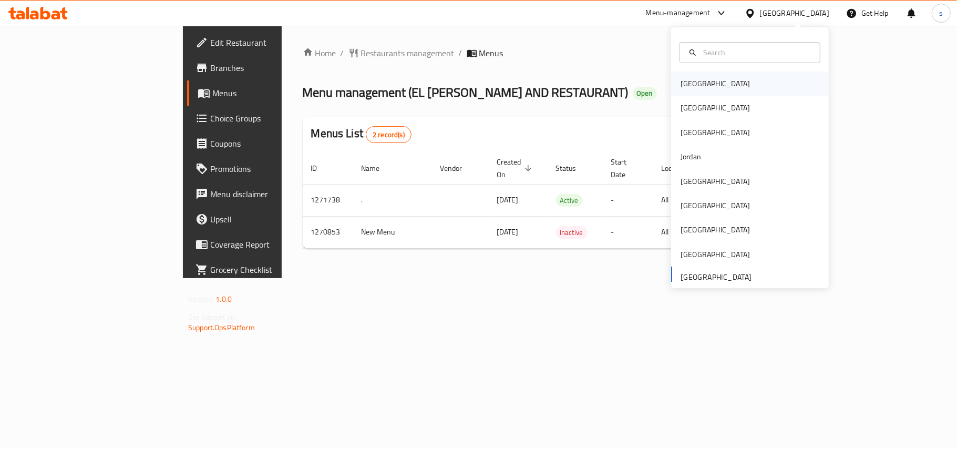
click at [681, 81] on div "[GEOGRAPHIC_DATA]" at bounding box center [715, 84] width 69 height 12
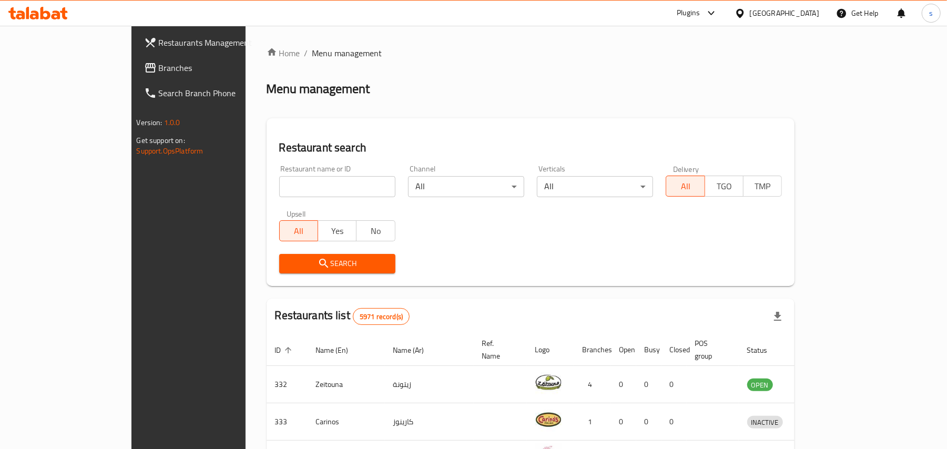
click at [806, 12] on div "[GEOGRAPHIC_DATA]" at bounding box center [784, 13] width 69 height 12
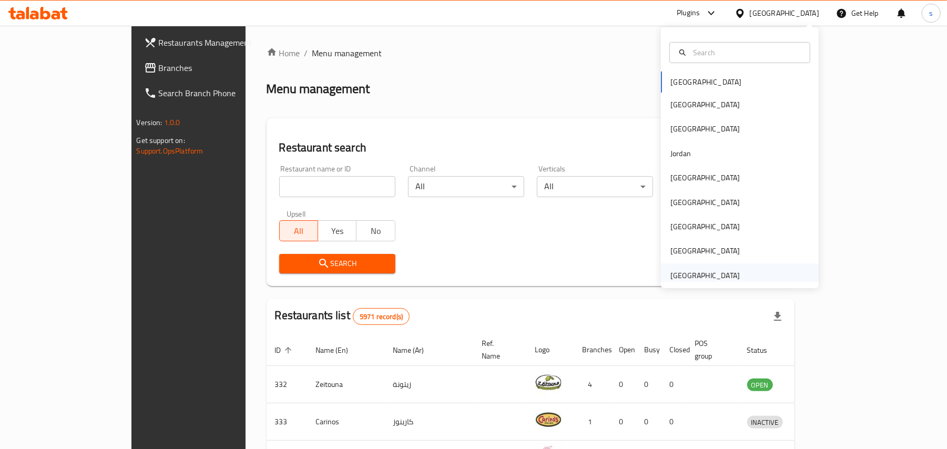
click at [707, 274] on div "[GEOGRAPHIC_DATA]" at bounding box center [704, 276] width 69 height 12
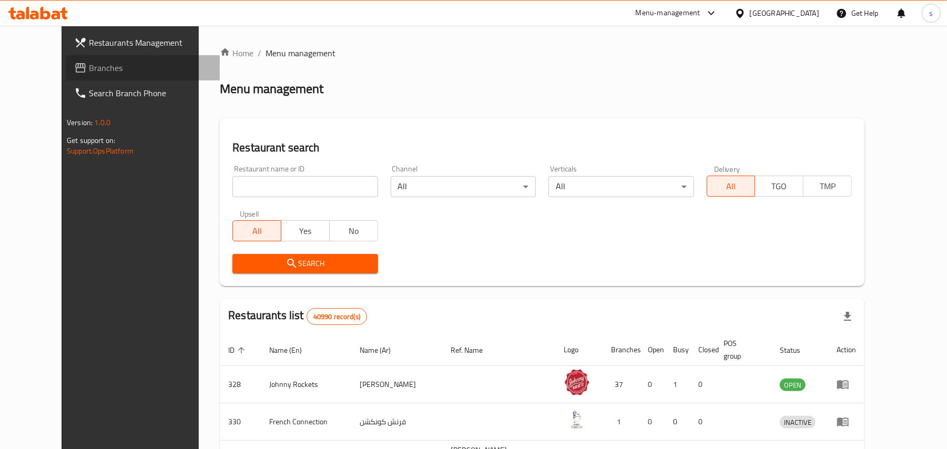
click at [89, 62] on span "Branches" at bounding box center [150, 68] width 122 height 13
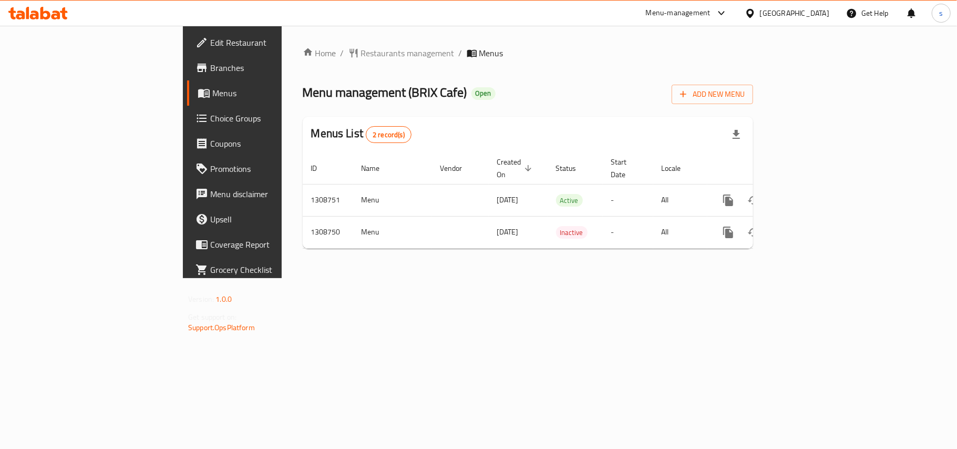
click at [784, 11] on div "[GEOGRAPHIC_DATA]" at bounding box center [794, 13] width 69 height 12
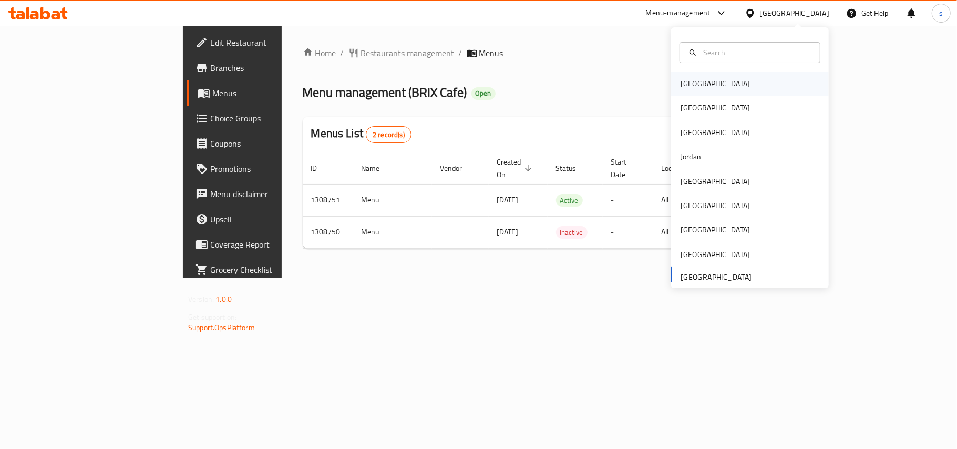
click at [685, 83] on div "[GEOGRAPHIC_DATA]" at bounding box center [715, 84] width 69 height 12
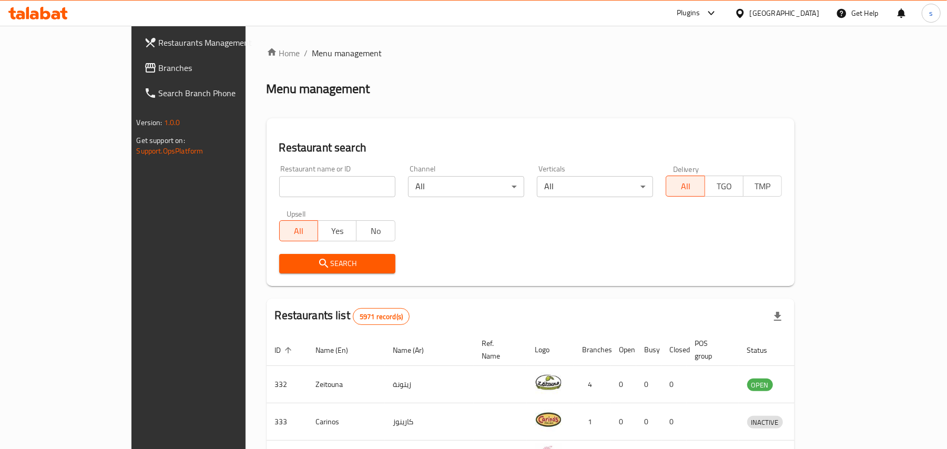
click at [159, 67] on span "Branches" at bounding box center [220, 68] width 122 height 13
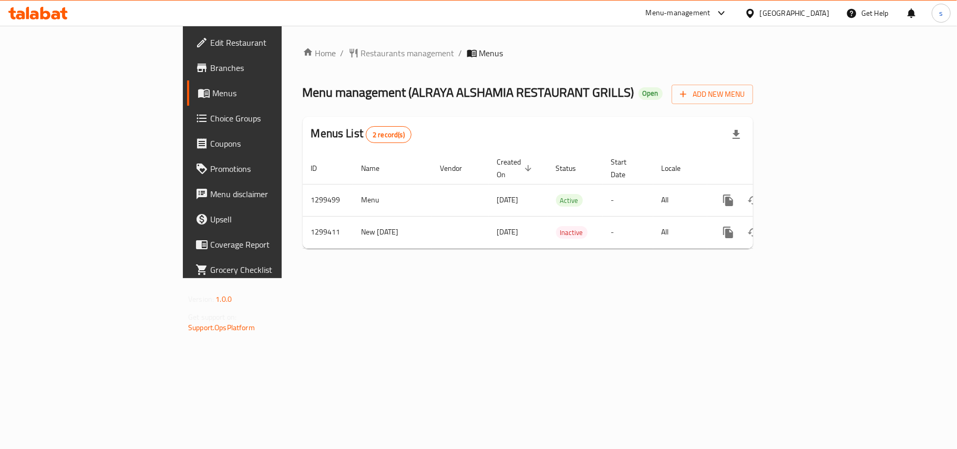
click at [810, 12] on div "[GEOGRAPHIC_DATA]" at bounding box center [794, 13] width 69 height 12
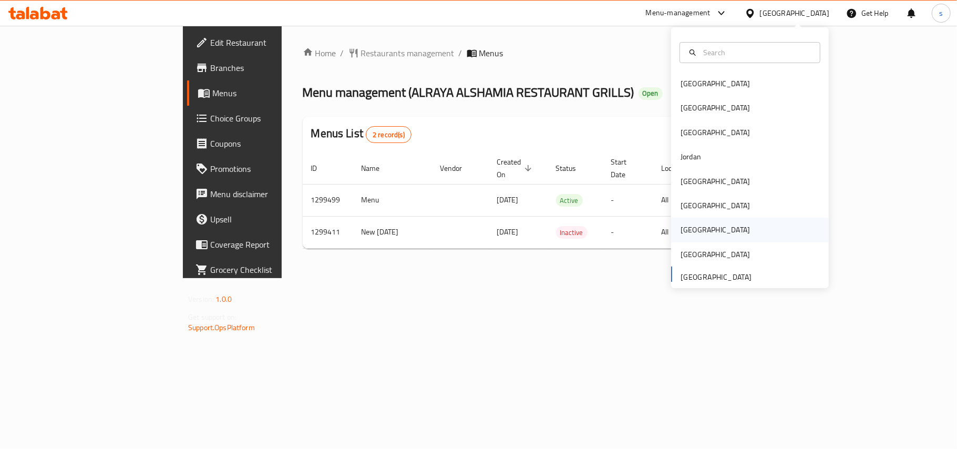
click at [689, 229] on div "[GEOGRAPHIC_DATA]" at bounding box center [715, 230] width 86 height 24
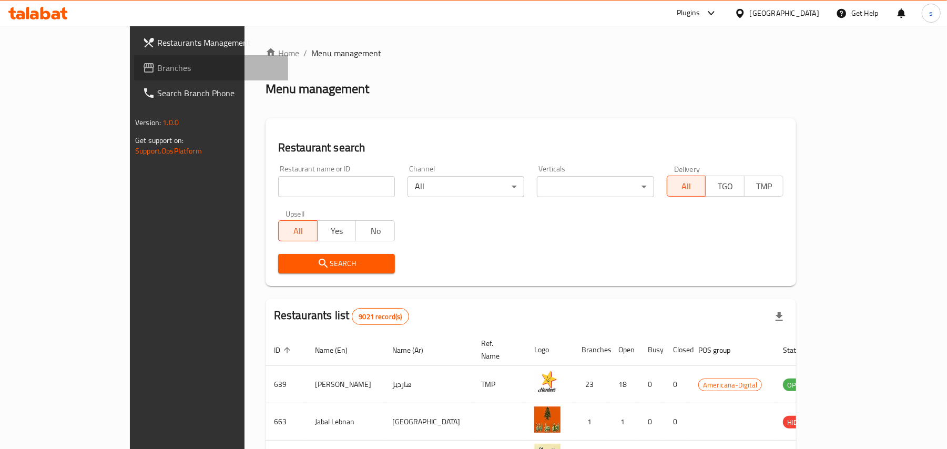
click at [157, 66] on span "Branches" at bounding box center [218, 68] width 122 height 13
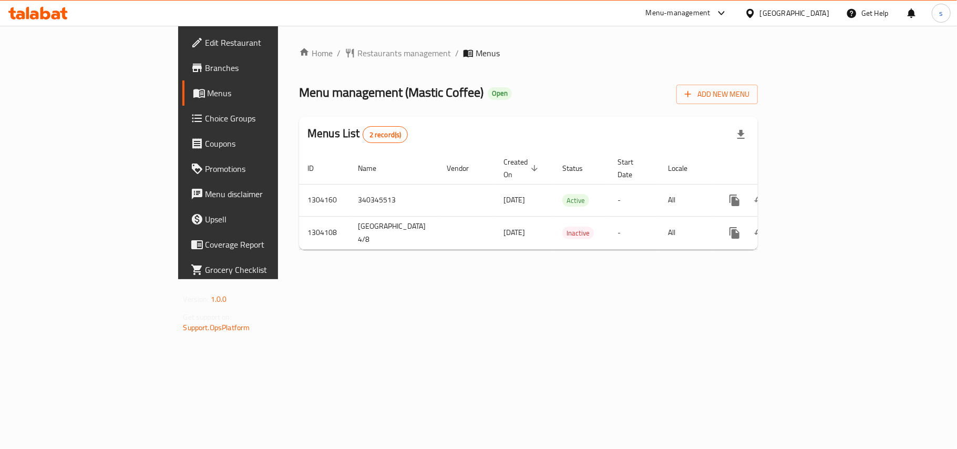
click at [817, 11] on div "[GEOGRAPHIC_DATA]" at bounding box center [794, 13] width 69 height 12
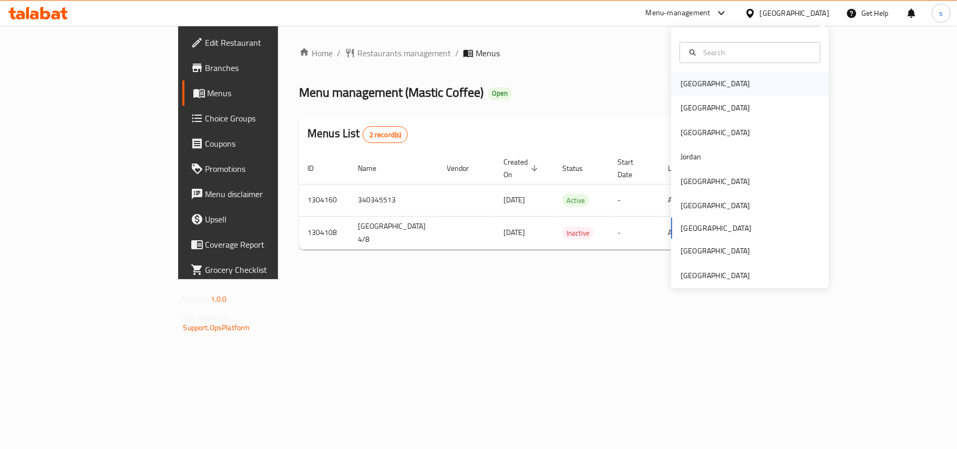
click at [701, 85] on div "[GEOGRAPHIC_DATA]" at bounding box center [715, 83] width 86 height 24
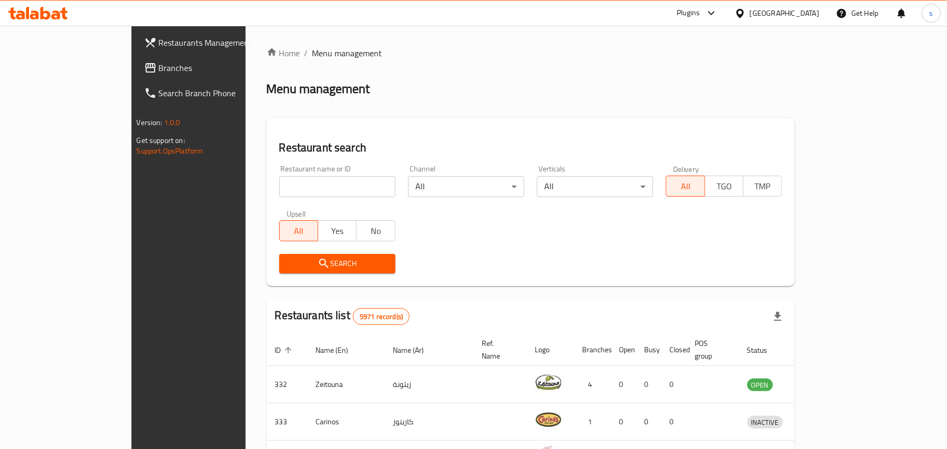
click at [797, 6] on div "[GEOGRAPHIC_DATA]" at bounding box center [776, 13] width 101 height 25
click at [806, 14] on div "[GEOGRAPHIC_DATA]" at bounding box center [784, 13] width 69 height 12
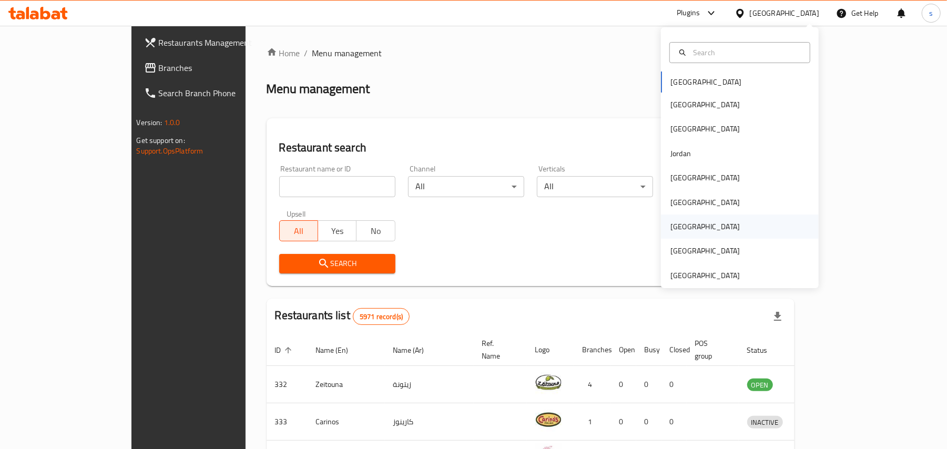
click at [670, 223] on div "[GEOGRAPHIC_DATA]" at bounding box center [704, 227] width 69 height 12
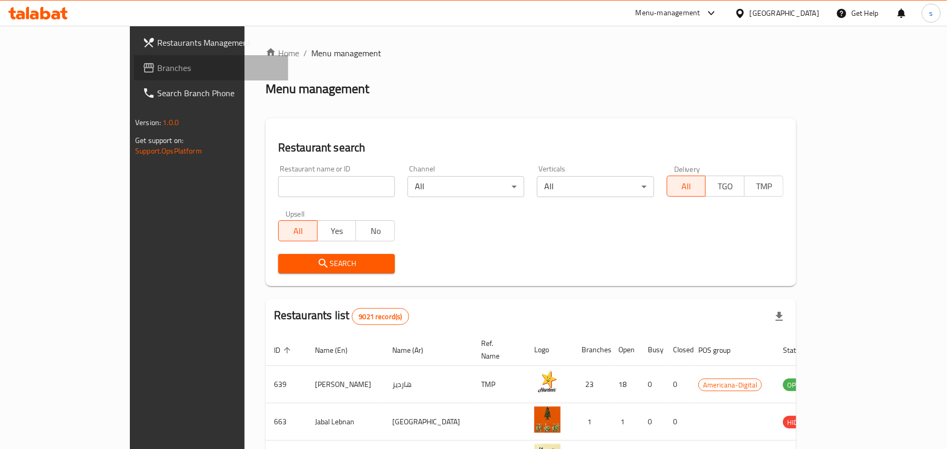
click at [157, 68] on span "Branches" at bounding box center [218, 68] width 122 height 13
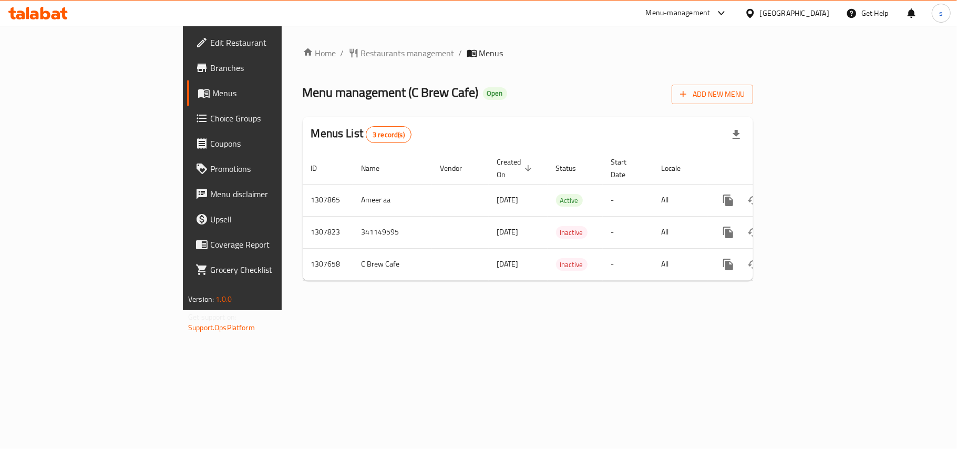
click at [818, 17] on div "[GEOGRAPHIC_DATA]" at bounding box center [794, 13] width 69 height 12
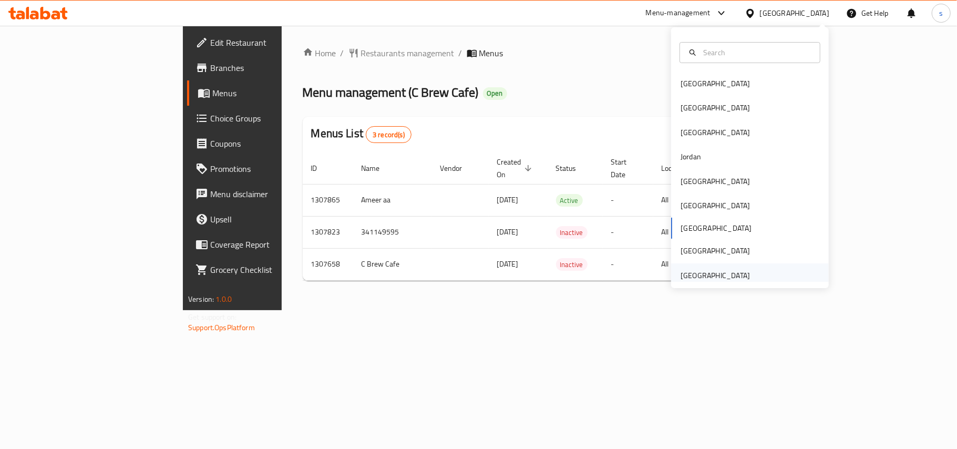
click at [718, 281] on div "[GEOGRAPHIC_DATA]" at bounding box center [715, 276] width 69 height 12
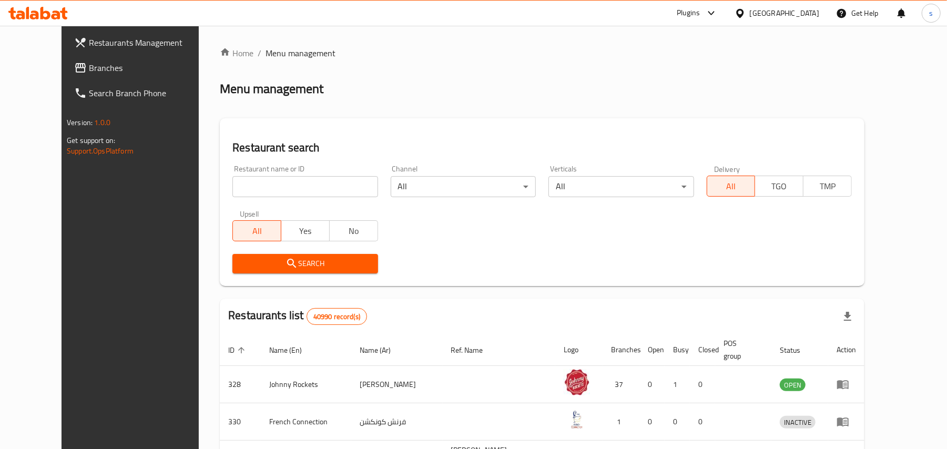
click at [89, 65] on span "Branches" at bounding box center [150, 68] width 122 height 13
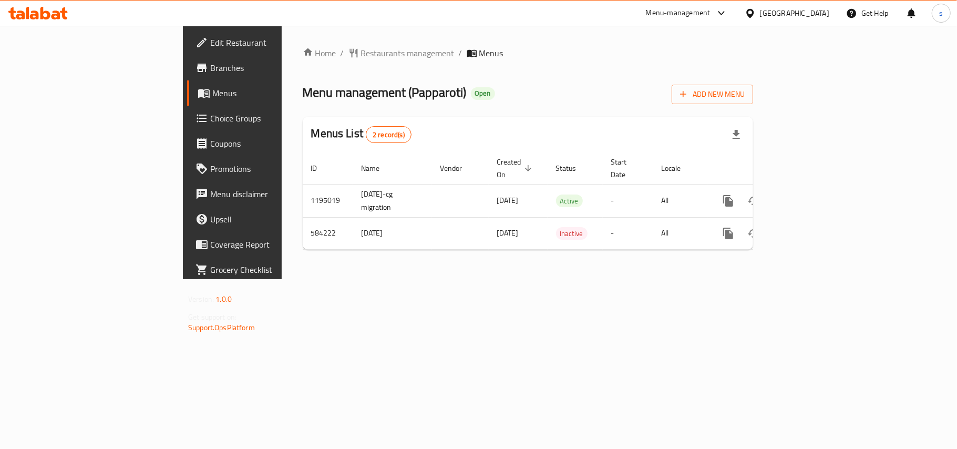
click at [794, 13] on div "[GEOGRAPHIC_DATA]" at bounding box center [794, 13] width 69 height 12
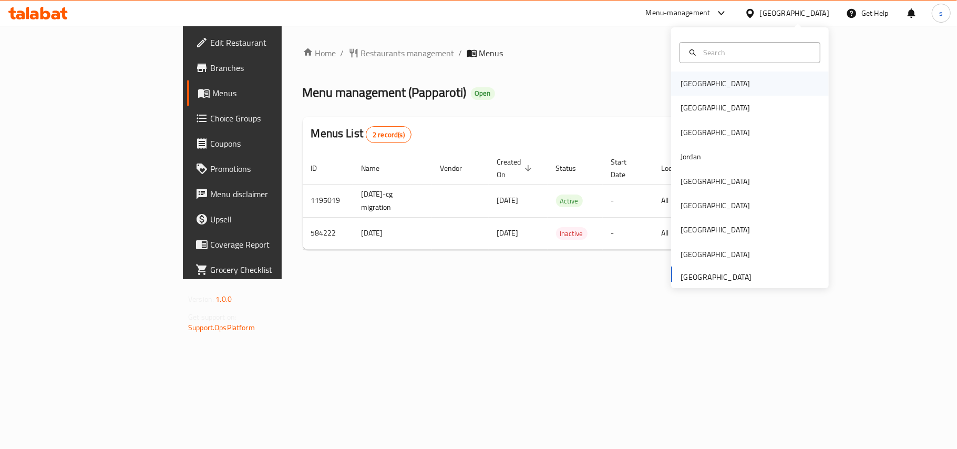
click at [692, 83] on div "[GEOGRAPHIC_DATA]" at bounding box center [715, 84] width 69 height 12
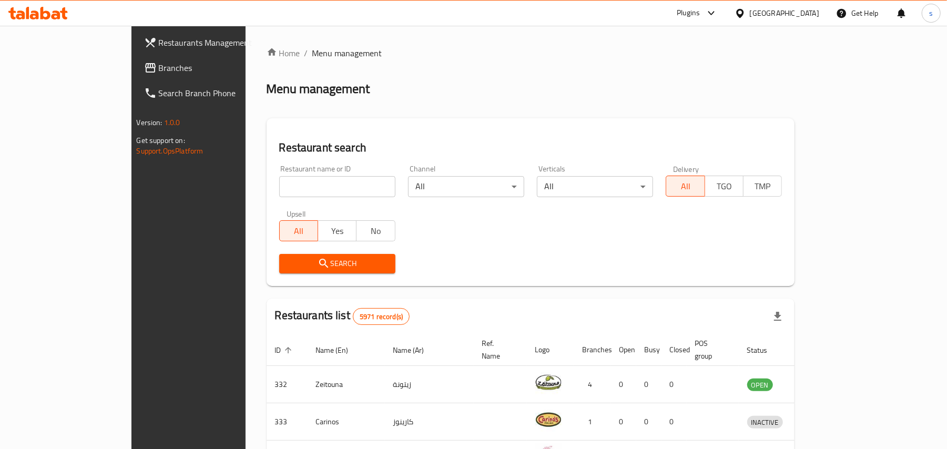
click at [810, 11] on div "[GEOGRAPHIC_DATA]" at bounding box center [784, 13] width 69 height 12
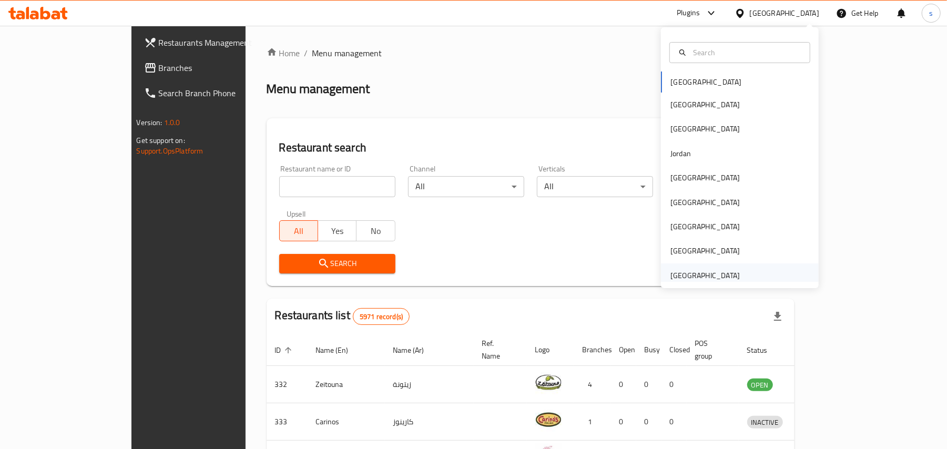
click at [688, 272] on div "[GEOGRAPHIC_DATA]" at bounding box center [704, 276] width 69 height 12
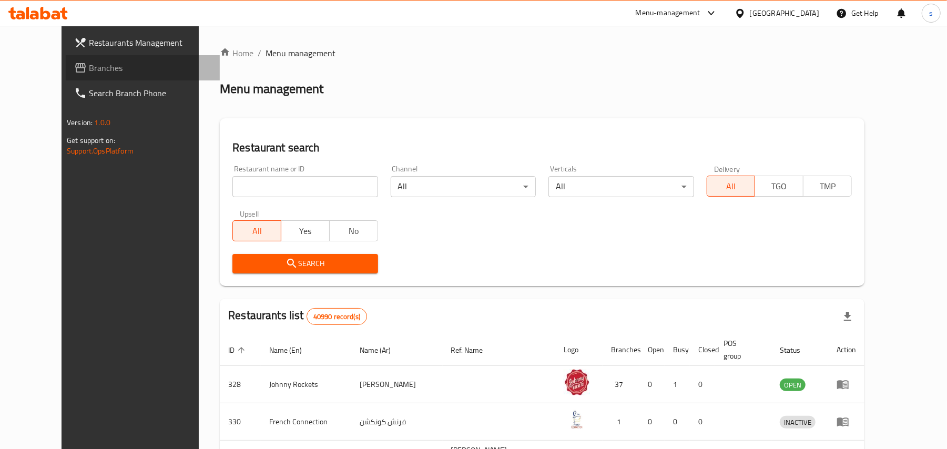
click at [89, 71] on span "Branches" at bounding box center [150, 68] width 122 height 13
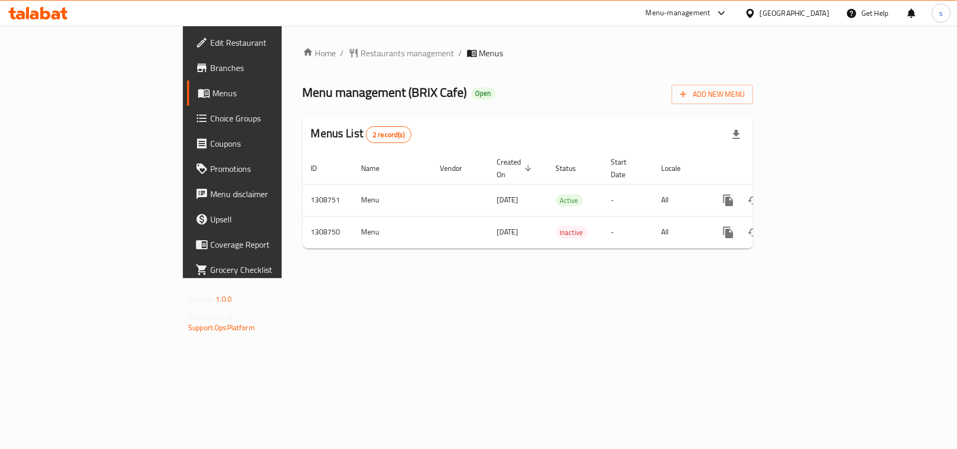
click at [776, 12] on div "[GEOGRAPHIC_DATA]" at bounding box center [794, 13] width 69 height 12
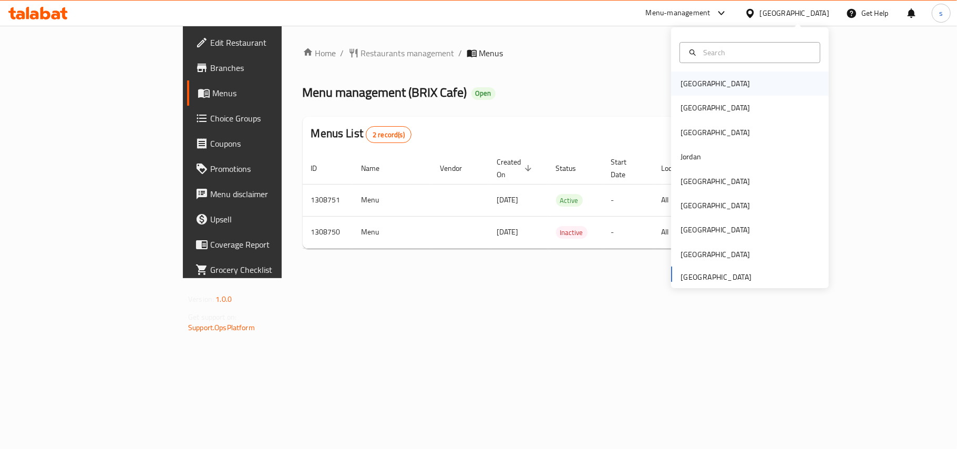
click at [681, 86] on div "[GEOGRAPHIC_DATA]" at bounding box center [715, 84] width 69 height 12
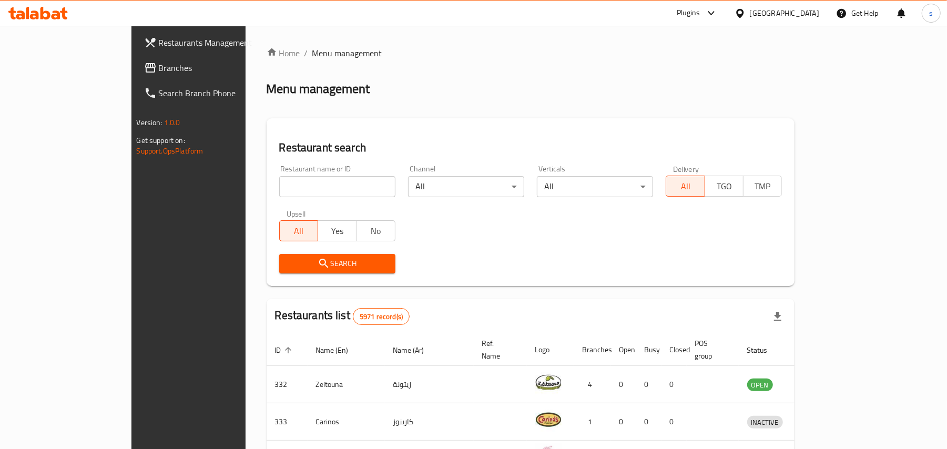
click at [802, 14] on div "[GEOGRAPHIC_DATA]" at bounding box center [784, 13] width 69 height 12
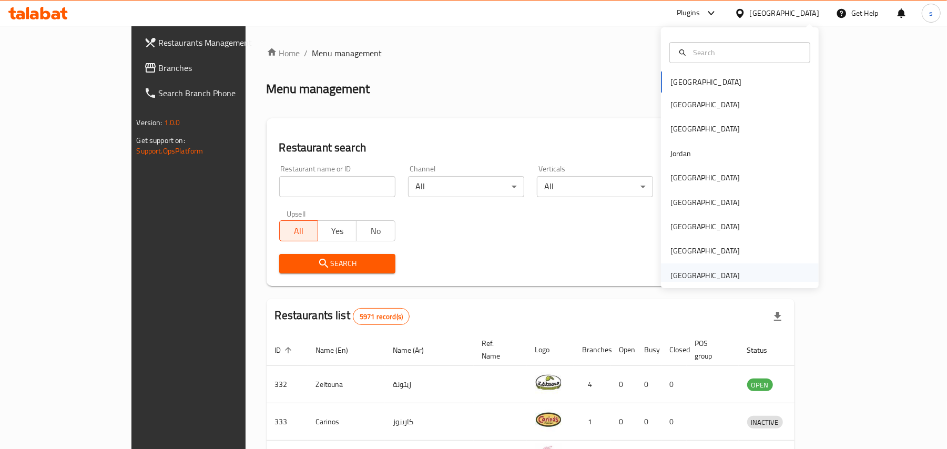
click at [715, 273] on div "[GEOGRAPHIC_DATA]" at bounding box center [704, 276] width 69 height 12
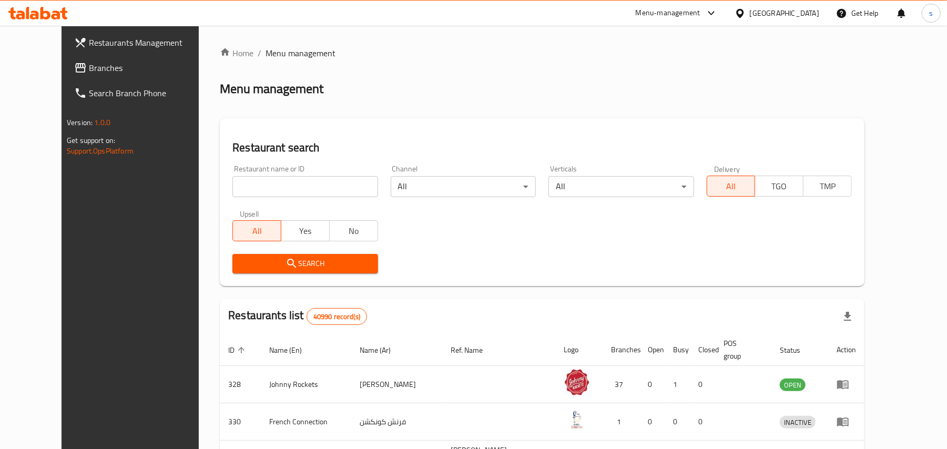
drag, startPoint x: 36, startPoint y: 67, endPoint x: 38, endPoint y: 74, distance: 6.5
click at [89, 67] on span "Branches" at bounding box center [150, 68] width 122 height 13
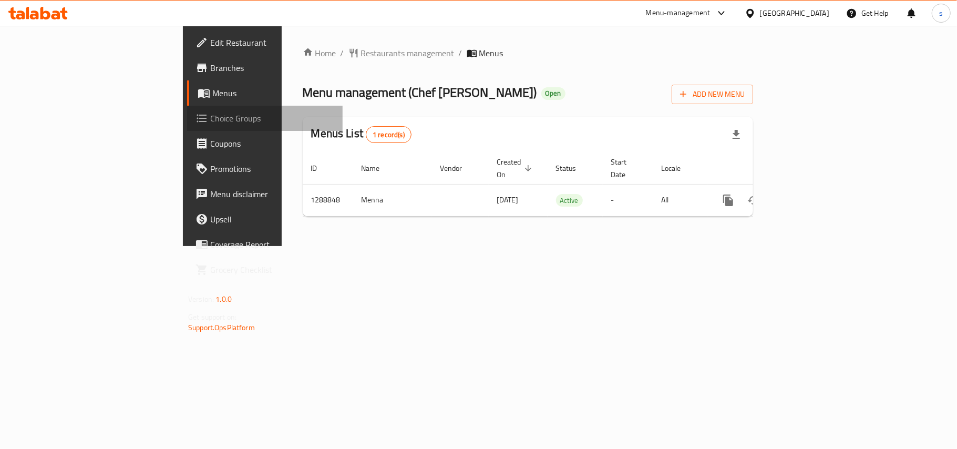
click at [210, 117] on span "Choice Groups" at bounding box center [272, 118] width 124 height 13
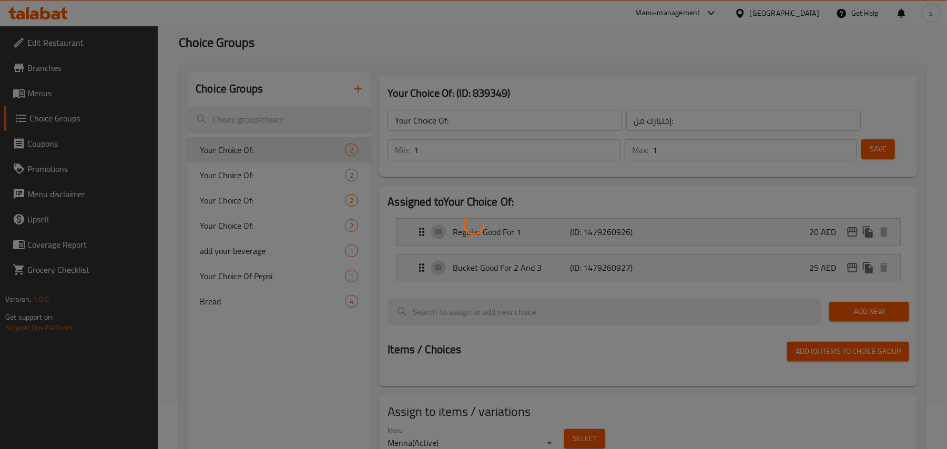
scroll to position [140, 0]
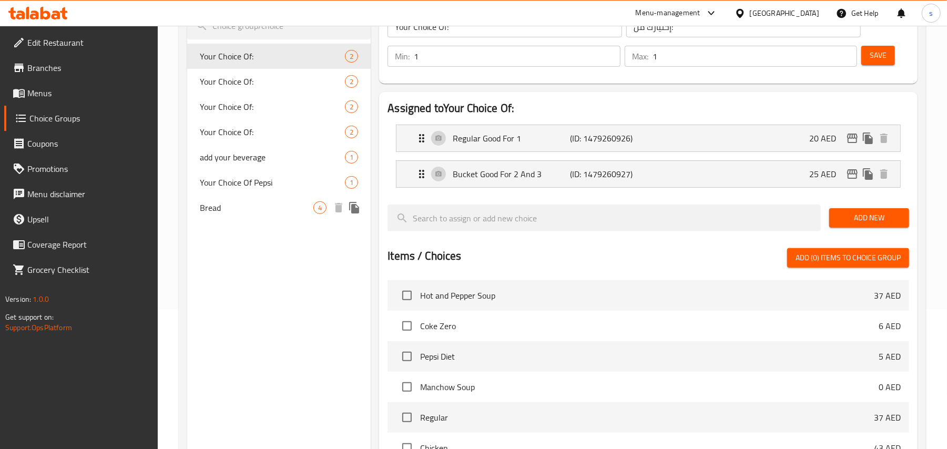
click at [212, 204] on span "Bread" at bounding box center [257, 207] width 114 height 13
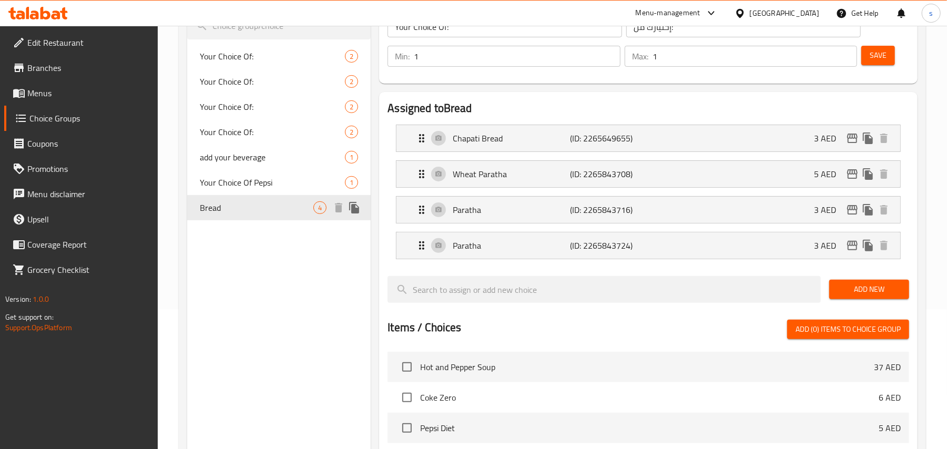
type input "Bread"
type input "خُبز"
type input "0"
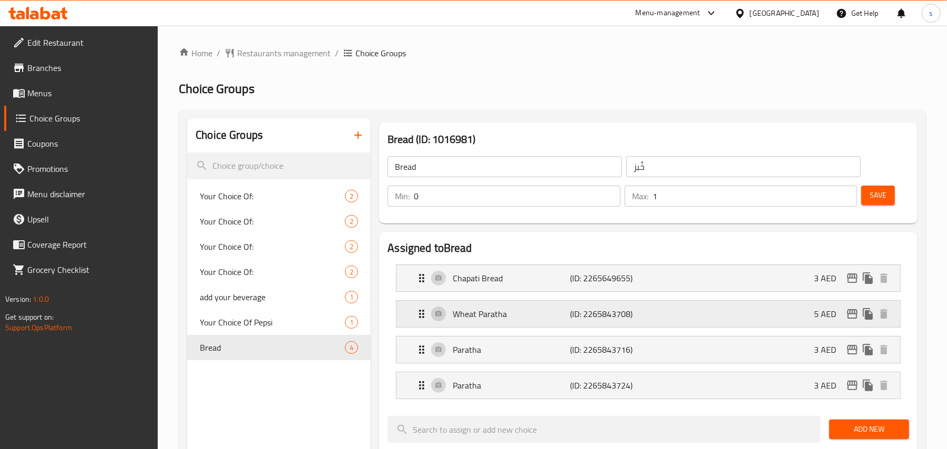
scroll to position [70, 0]
